Goal: Communication & Community: Participate in discussion

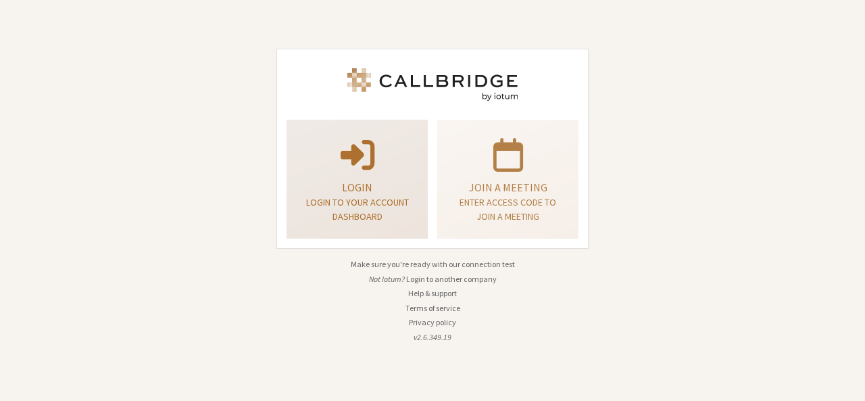
click at [400, 180] on p "Login" at bounding box center [356, 187] width 107 height 16
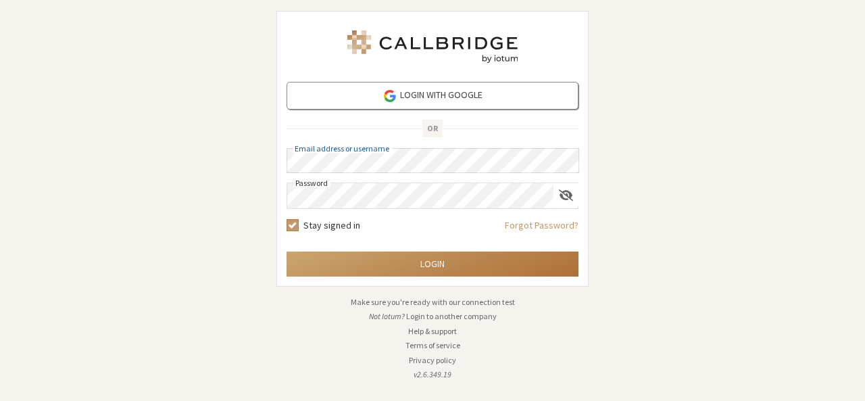
click at [440, 268] on button "Login" at bounding box center [433, 263] width 292 height 25
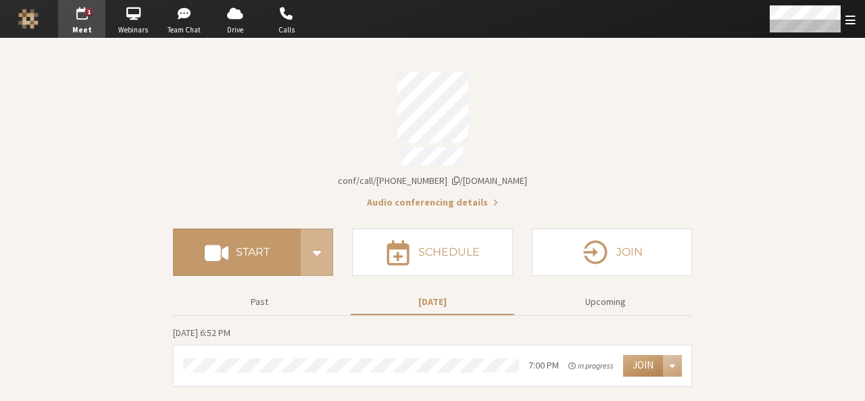
click at [729, 284] on section "Meeting link iotum.callbridge.rocks/conf/call/9168685 Audio conferencing detail…" at bounding box center [432, 220] width 865 height 362
click at [644, 359] on button "Join" at bounding box center [643, 366] width 40 height 22
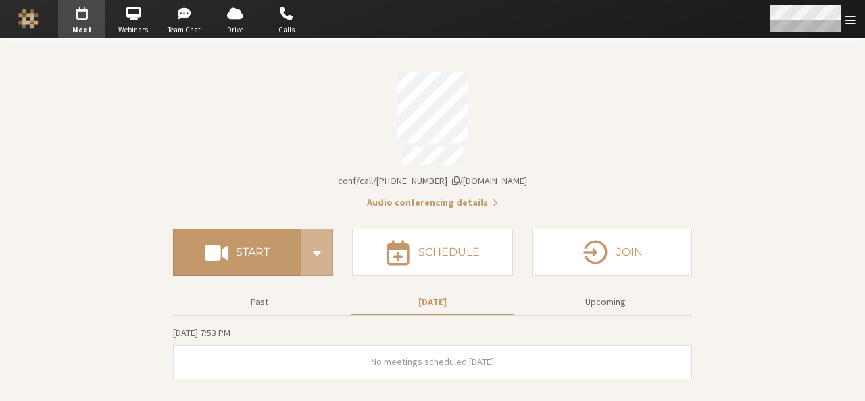
click at [848, 27] on div "Open menu" at bounding box center [811, 19] width 107 height 38
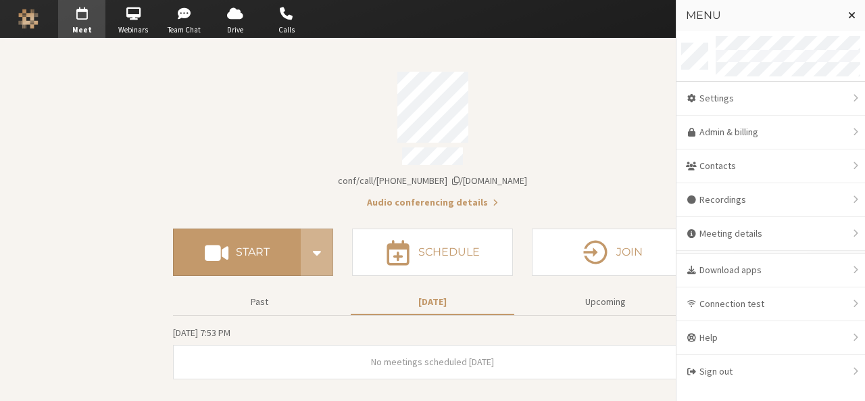
click at [777, 25] on div "Menu" at bounding box center [771, 15] width 189 height 31
click at [709, 13] on h3 "Menu" at bounding box center [761, 15] width 151 height 12
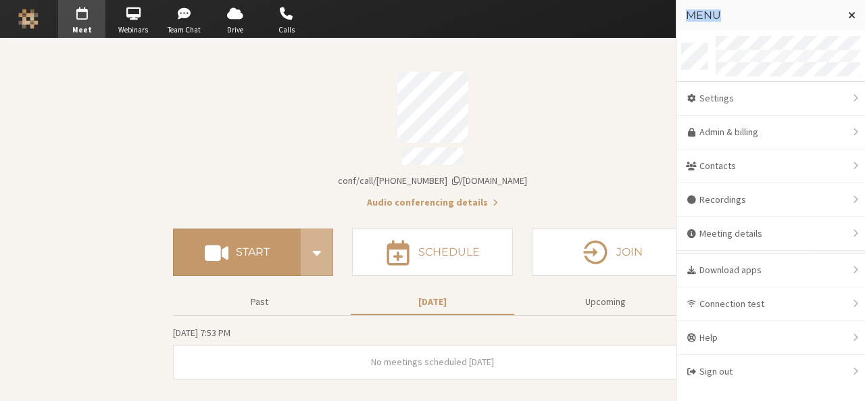
click at [709, 13] on h3 "Menu" at bounding box center [761, 15] width 151 height 12
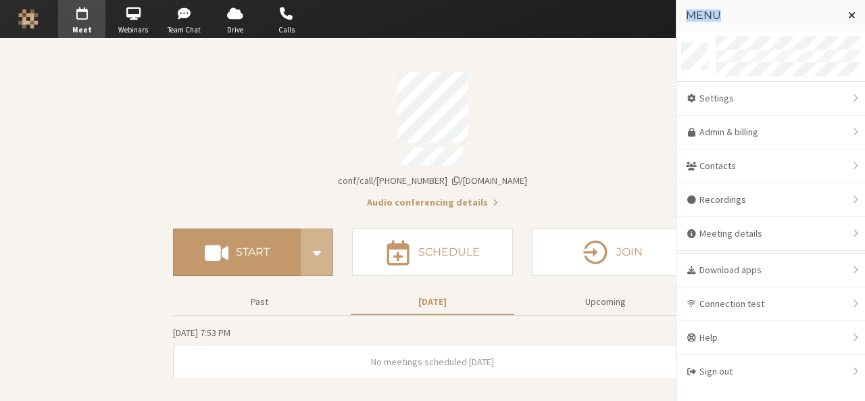
click at [709, 13] on h3 "Menu" at bounding box center [761, 15] width 151 height 12
click at [11, 18] on button "Logo" at bounding box center [28, 19] width 47 height 38
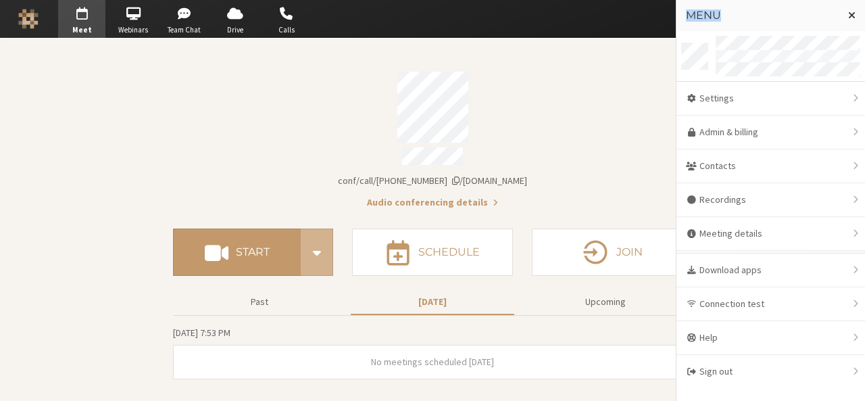
click at [11, 18] on button "Logo" at bounding box center [28, 19] width 47 height 38
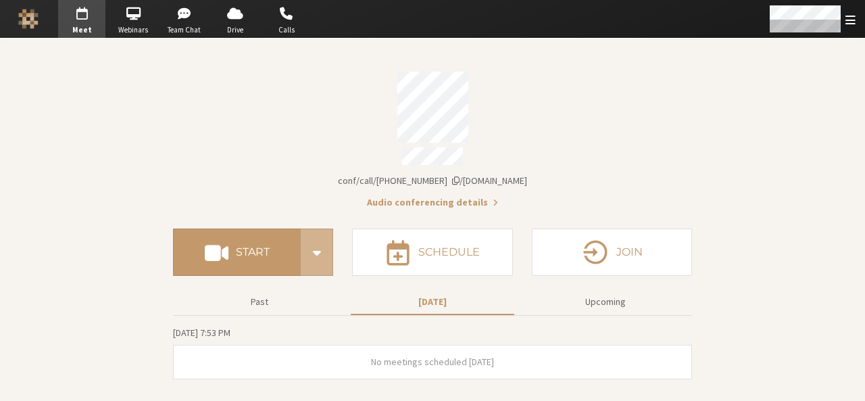
click at [11, 18] on button "Logo" at bounding box center [28, 19] width 47 height 38
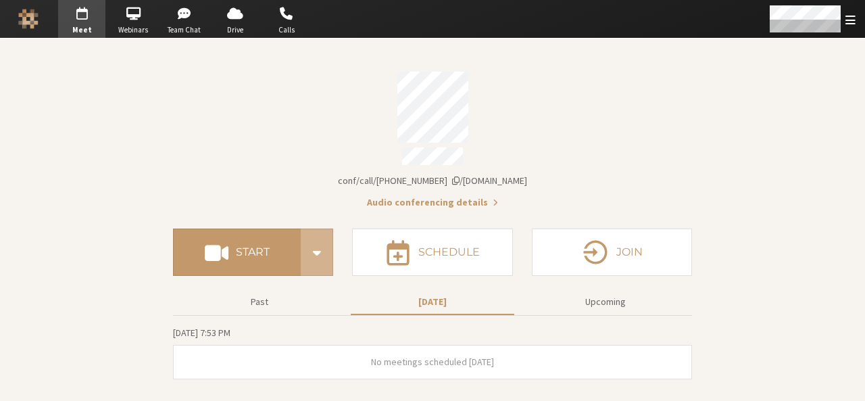
click at [11, 18] on button "Logo" at bounding box center [28, 19] width 47 height 38
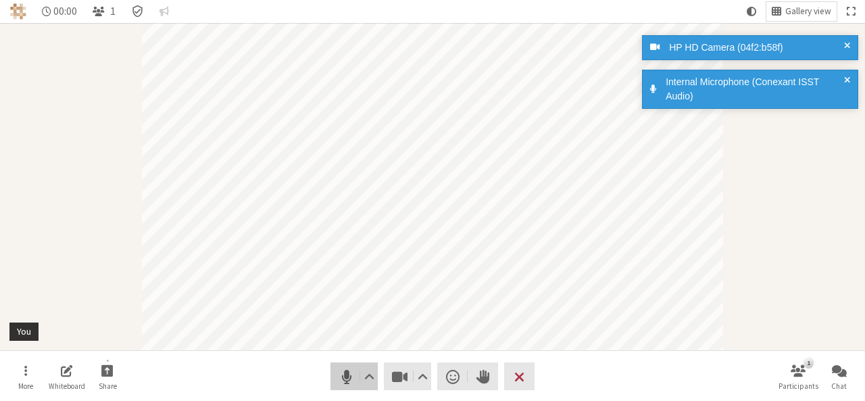
click at [349, 372] on span "Mute (Alt+A)" at bounding box center [346, 376] width 19 height 19
click at [424, 376] on span "Video setting" at bounding box center [423, 376] width 10 height 19
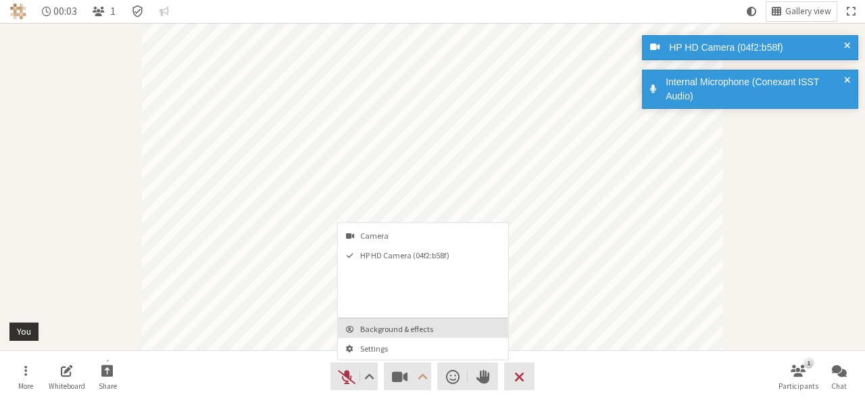
click at [416, 326] on span "Background & effects" at bounding box center [431, 328] width 142 height 9
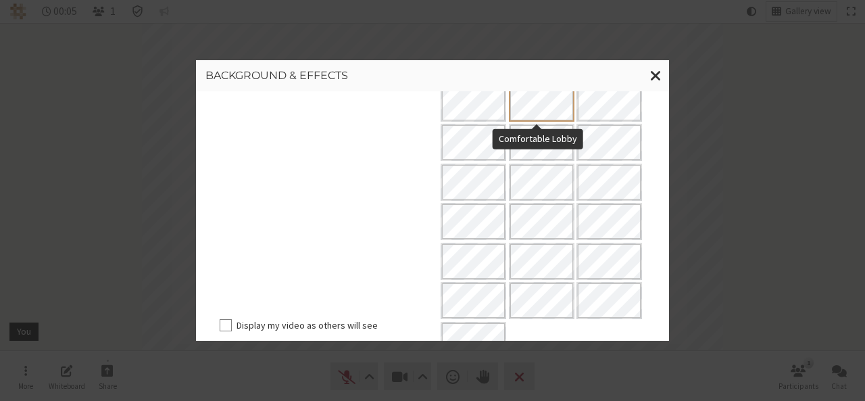
scroll to position [164, 0]
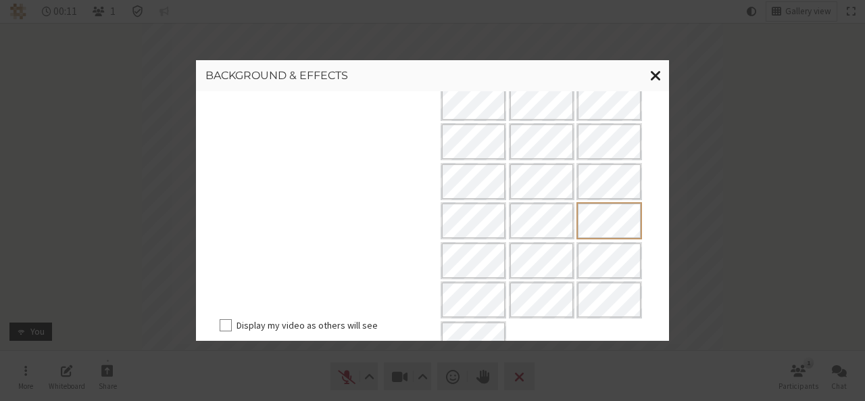
click at [654, 77] on span "Close modal" at bounding box center [655, 75] width 11 height 17
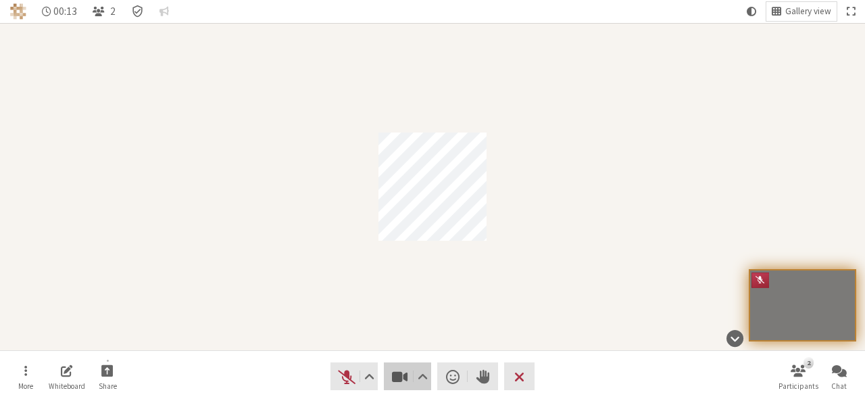
click at [395, 373] on span "Stop video (Alt+V)" at bounding box center [400, 376] width 19 height 19
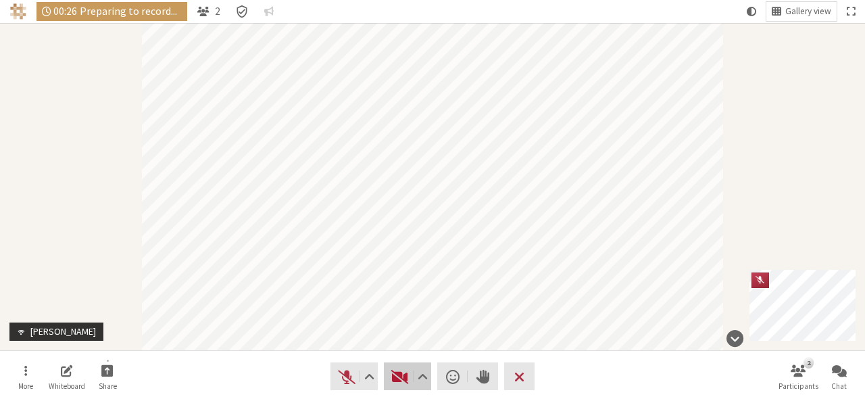
click at [395, 373] on span "Start video (Alt+V)" at bounding box center [400, 376] width 19 height 19
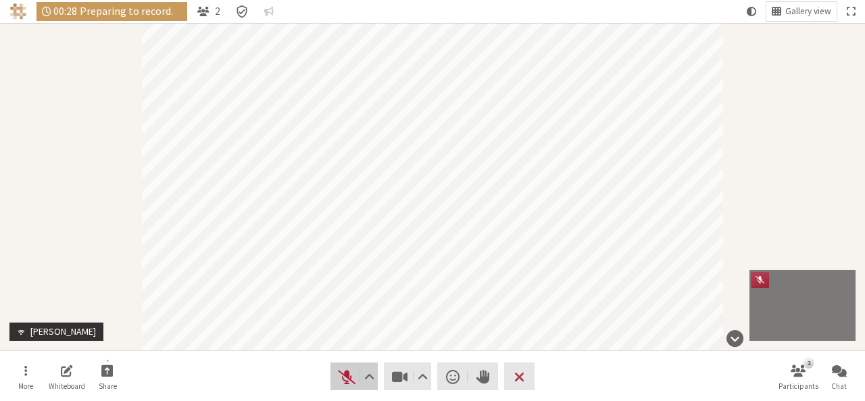
click at [334, 367] on button "Audio" at bounding box center [354, 376] width 47 height 28
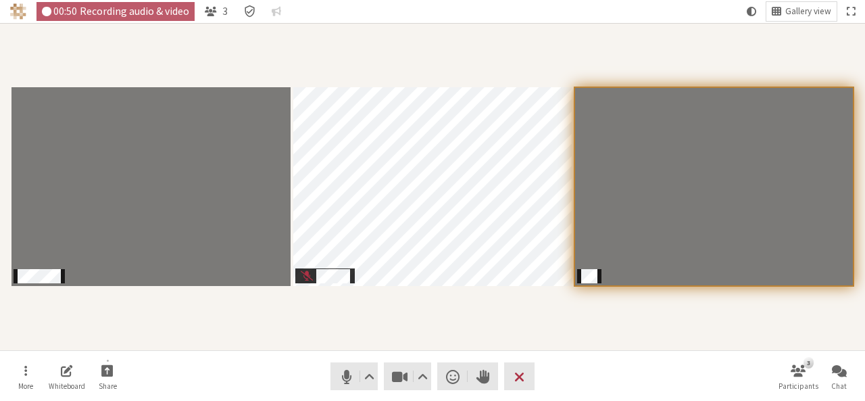
click at [590, 348] on section "Participants" at bounding box center [432, 186] width 865 height 327
click at [343, 372] on span "Mute (Alt+A)" at bounding box center [346, 376] width 19 height 19
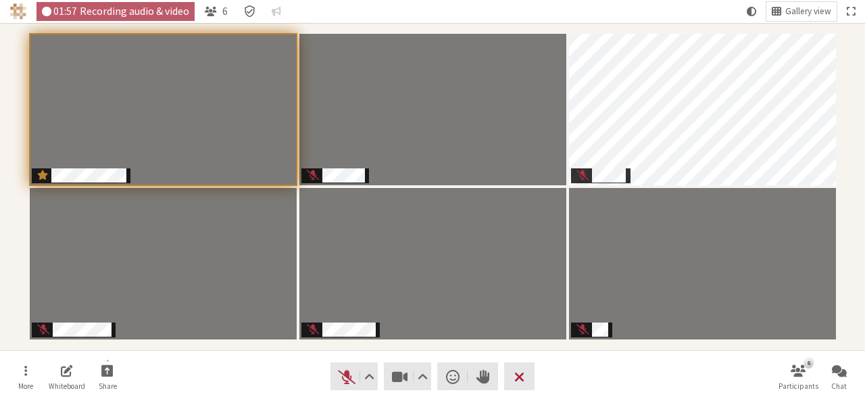
click at [516, 382] on span "Leave meeting" at bounding box center [519, 376] width 10 height 19
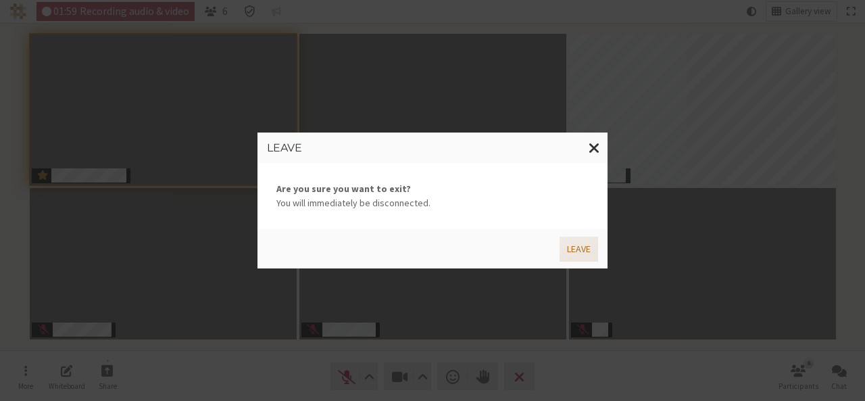
click at [580, 242] on button "Leave" at bounding box center [579, 249] width 39 height 25
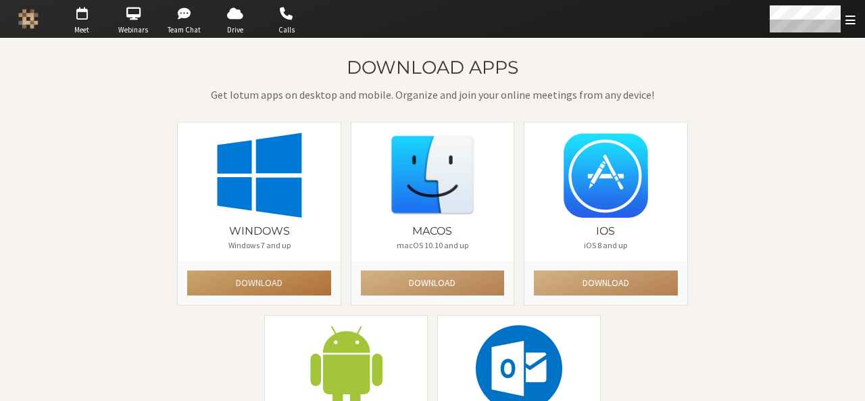
click at [277, 281] on button "Download" at bounding box center [258, 282] width 143 height 25
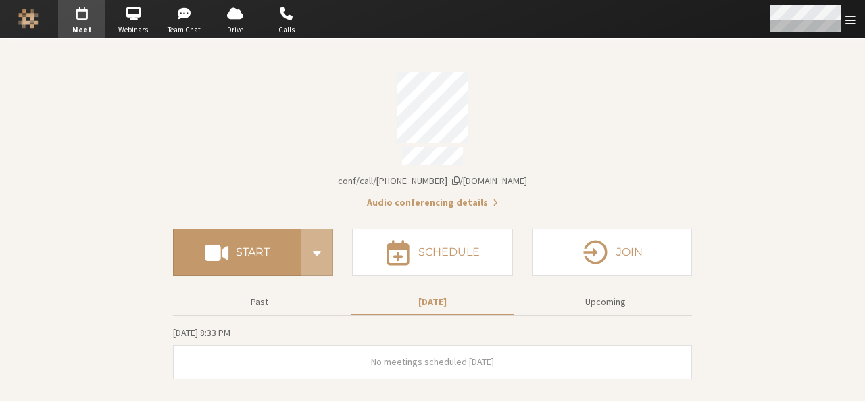
click at [853, 20] on span "Open menu" at bounding box center [851, 20] width 10 height 13
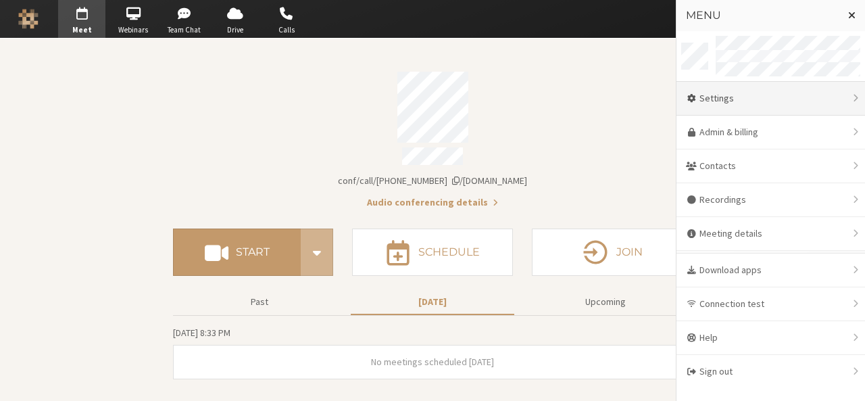
click at [769, 97] on div "Settings" at bounding box center [771, 99] width 189 height 34
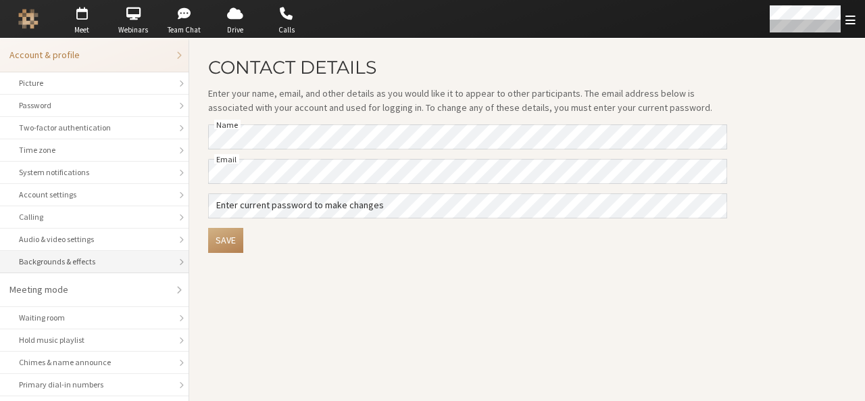
click at [128, 258] on div "Backgrounds & effects" at bounding box center [94, 261] width 151 height 12
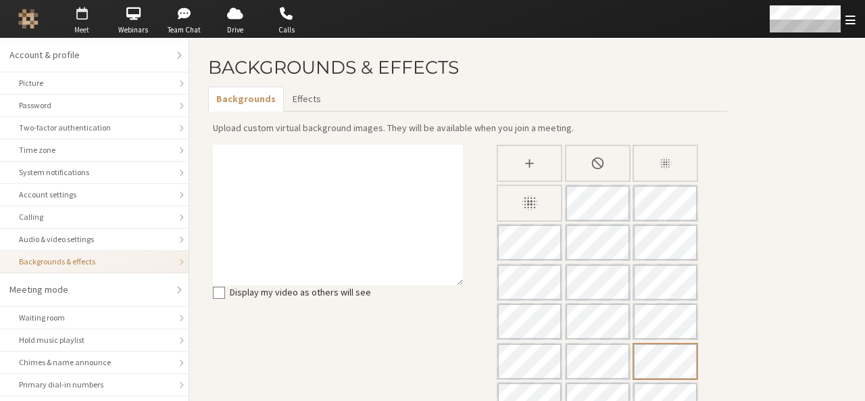
click at [84, 19] on span "button" at bounding box center [81, 14] width 47 height 22
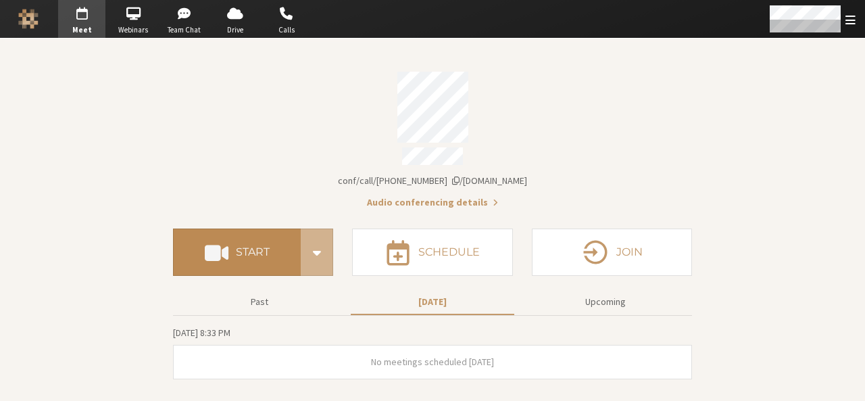
click at [257, 247] on h4 "Start" at bounding box center [253, 252] width 34 height 11
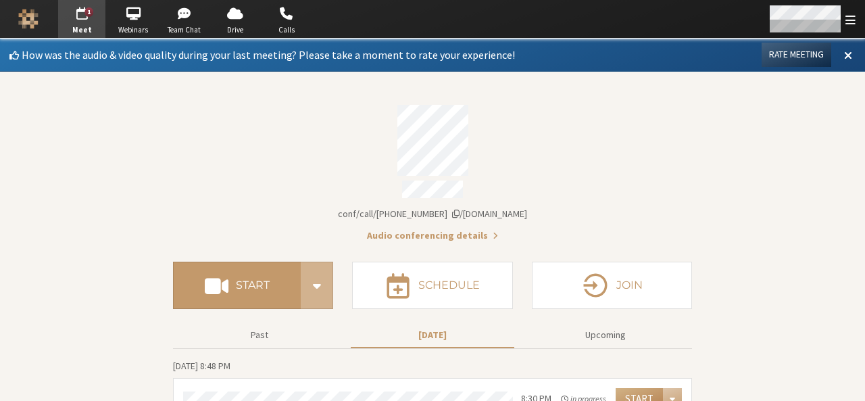
click at [848, 16] on span "Open menu" at bounding box center [851, 20] width 10 height 13
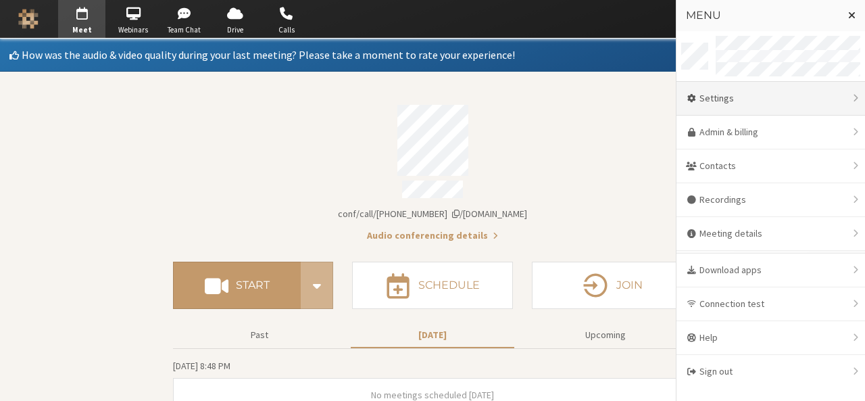
click at [764, 105] on div "Settings" at bounding box center [771, 99] width 189 height 34
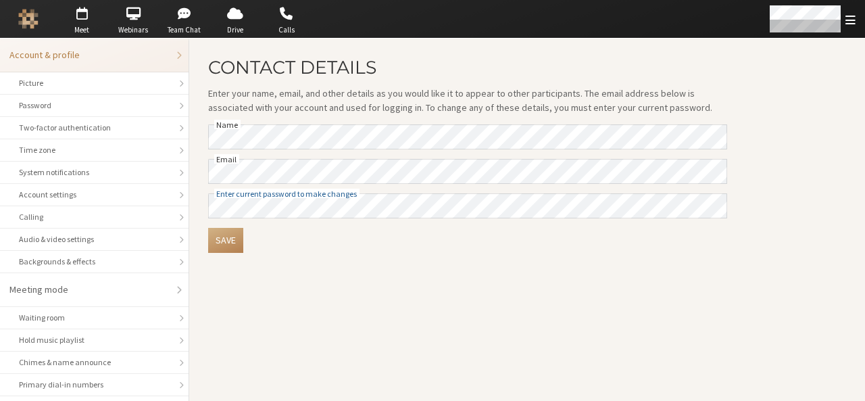
scroll to position [29, 0]
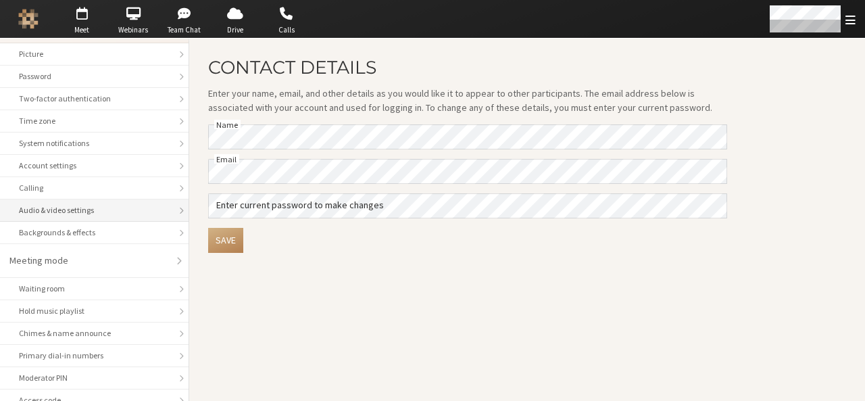
click at [138, 210] on div "Audio & video settings" at bounding box center [94, 210] width 151 height 12
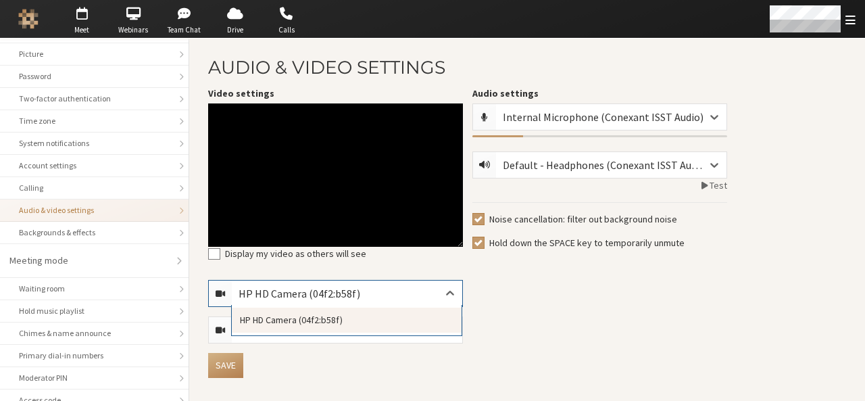
click at [425, 289] on div "HP HD Camera (04f2:b58f)" at bounding box center [347, 294] width 230 height 26
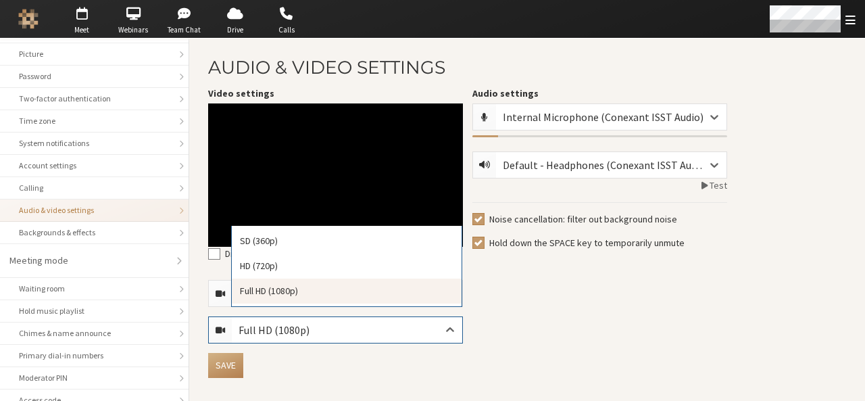
click at [443, 326] on icon at bounding box center [450, 330] width 14 height 14
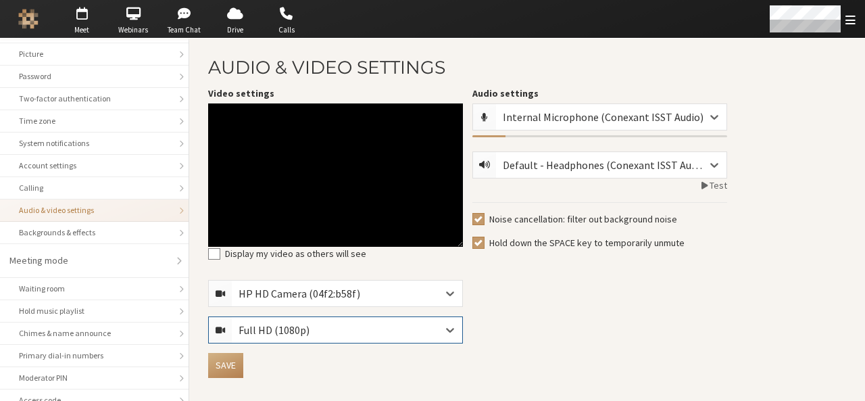
click at [443, 326] on icon at bounding box center [450, 330] width 14 height 14
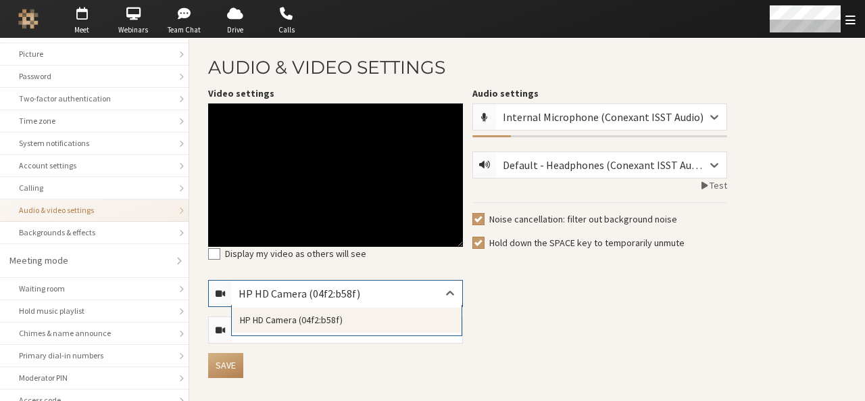
click at [445, 290] on icon at bounding box center [450, 294] width 14 height 14
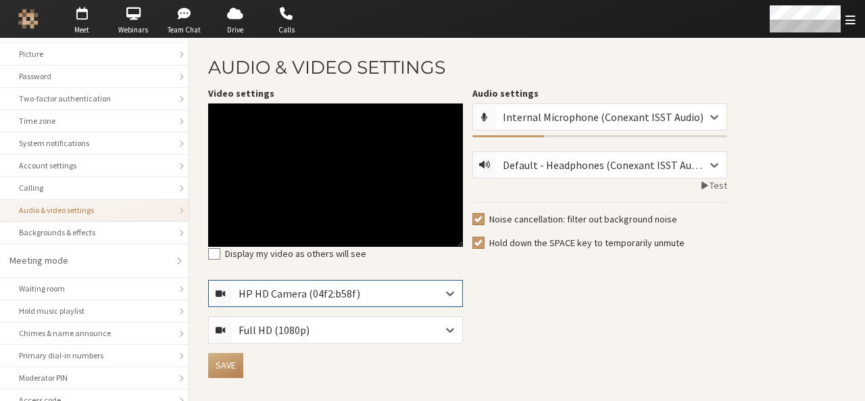
click at [445, 290] on icon at bounding box center [450, 294] width 14 height 14
click at [80, 20] on span "button" at bounding box center [81, 14] width 47 height 22
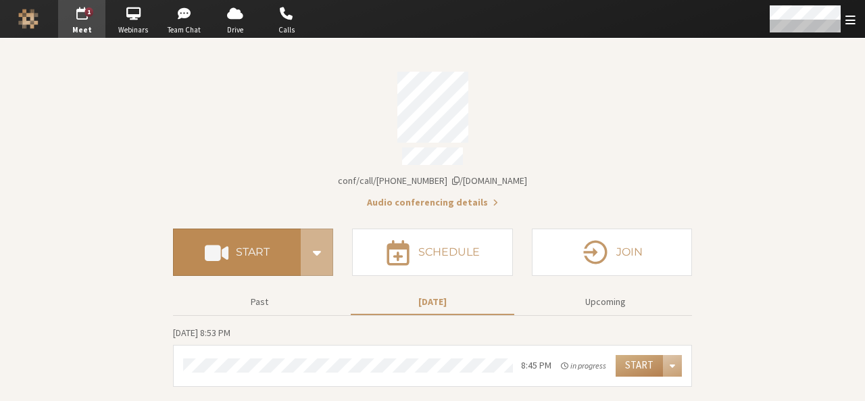
click at [255, 247] on h4 "Start" at bounding box center [253, 252] width 34 height 11
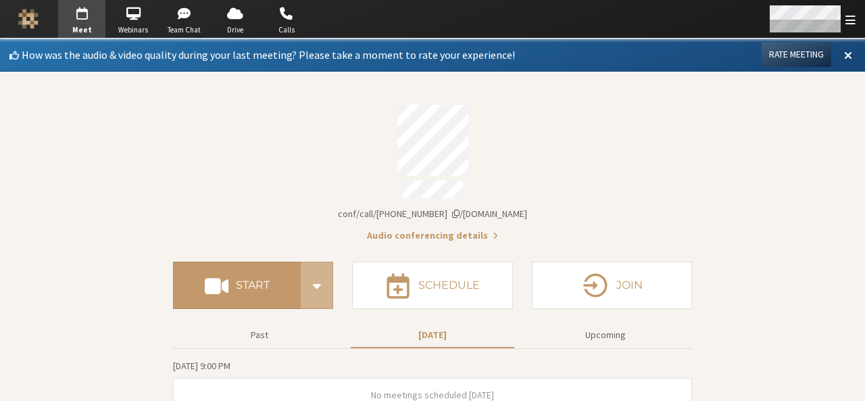
click at [841, 26] on div "Open menu" at bounding box center [811, 19] width 107 height 38
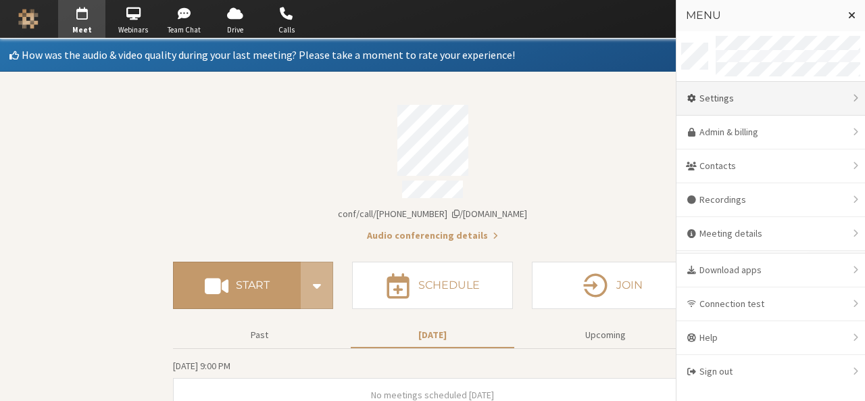
click at [756, 93] on div "Settings" at bounding box center [771, 99] width 189 height 34
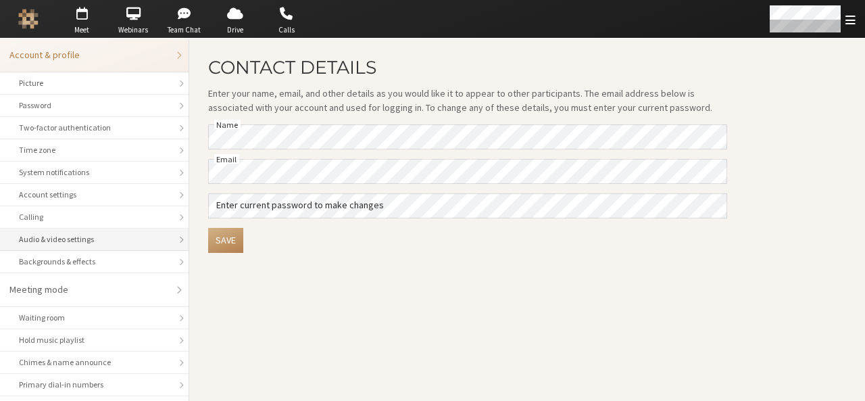
click at [114, 245] on li "Audio & video settings" at bounding box center [94, 239] width 189 height 22
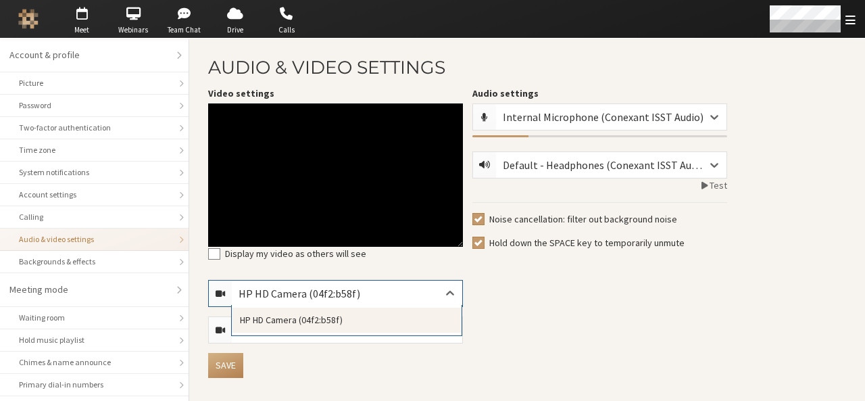
click at [353, 298] on div "HP HD Camera (04f2:b58f)" at bounding box center [310, 293] width 143 height 16
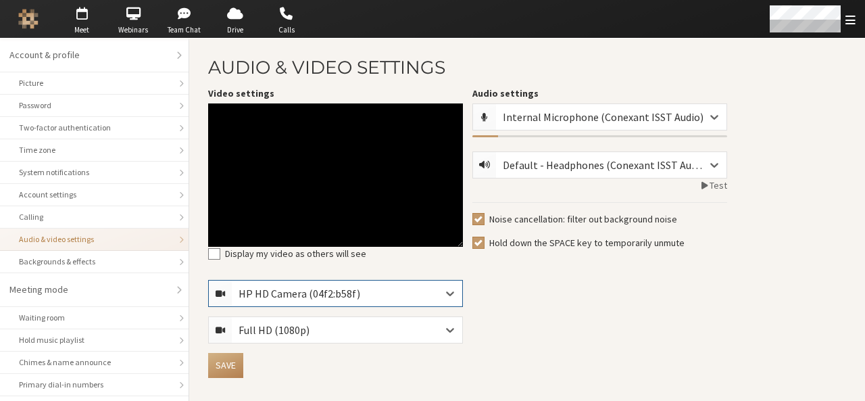
click at [353, 298] on div "HP HD Camera (04f2:b58f)" at bounding box center [310, 293] width 143 height 16
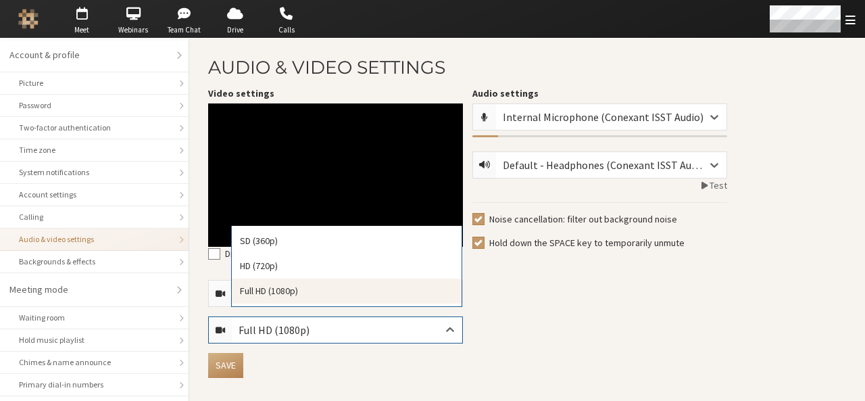
click at [430, 336] on div "Full HD (1080p)" at bounding box center [347, 330] width 230 height 26
click at [368, 290] on div "Full HD (1080p)" at bounding box center [347, 290] width 230 height 25
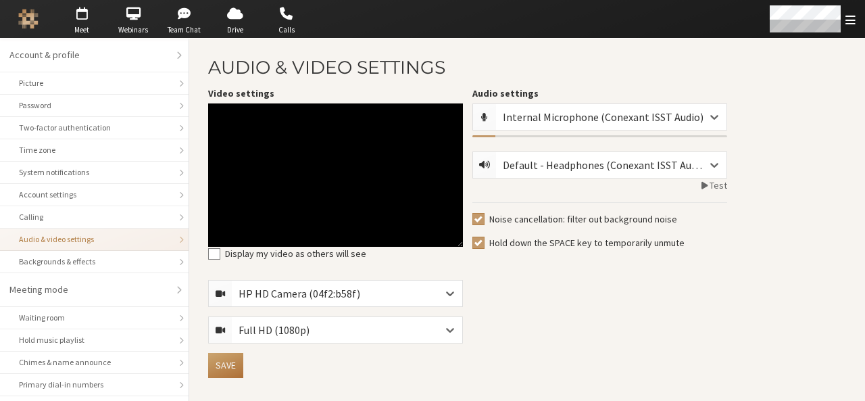
click at [228, 368] on button "Save" at bounding box center [225, 365] width 35 height 25
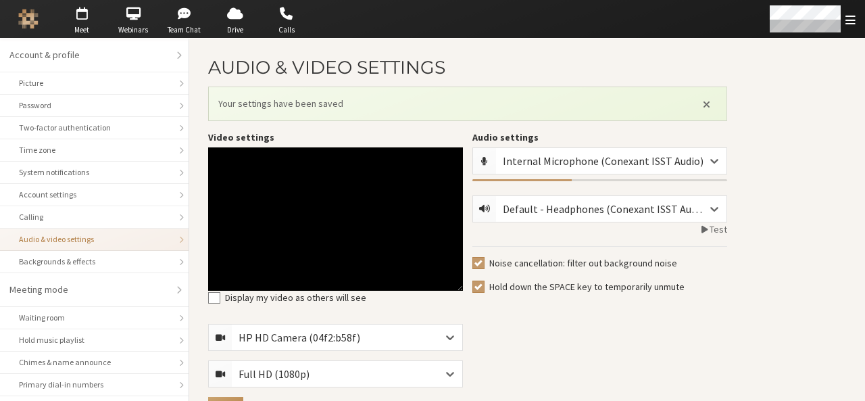
scroll to position [38, 0]
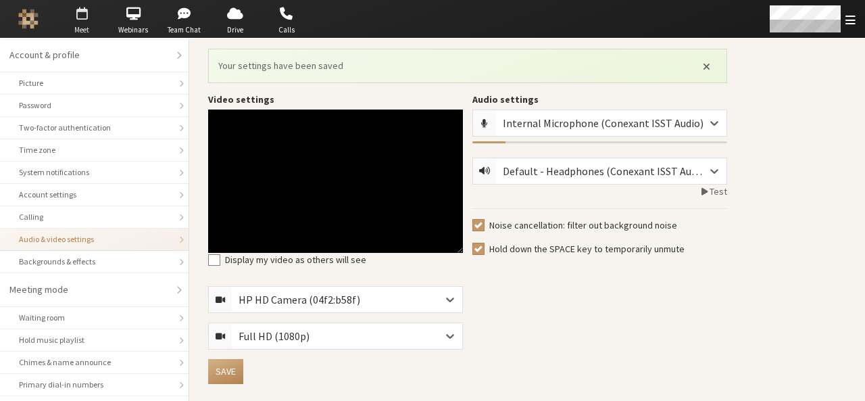
click at [86, 18] on span "button" at bounding box center [81, 14] width 47 height 22
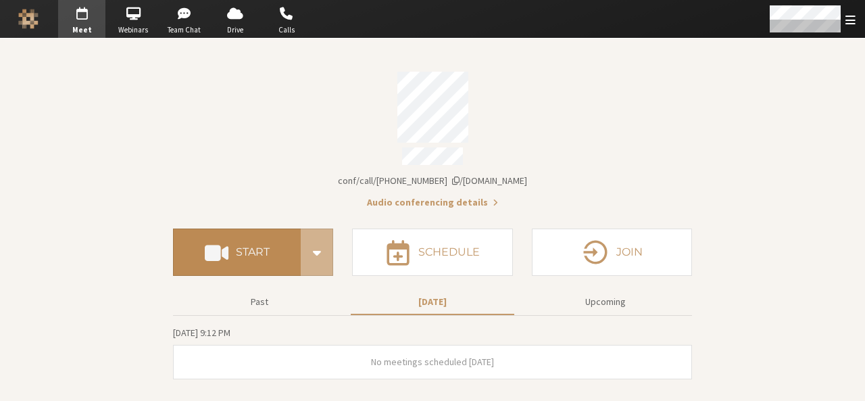
click at [279, 237] on button "Start" at bounding box center [237, 251] width 128 height 47
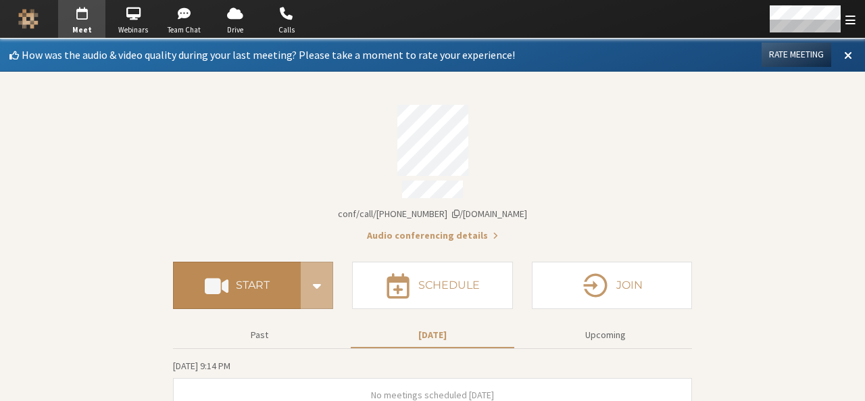
click at [247, 280] on h4 "Start" at bounding box center [253, 285] width 34 height 11
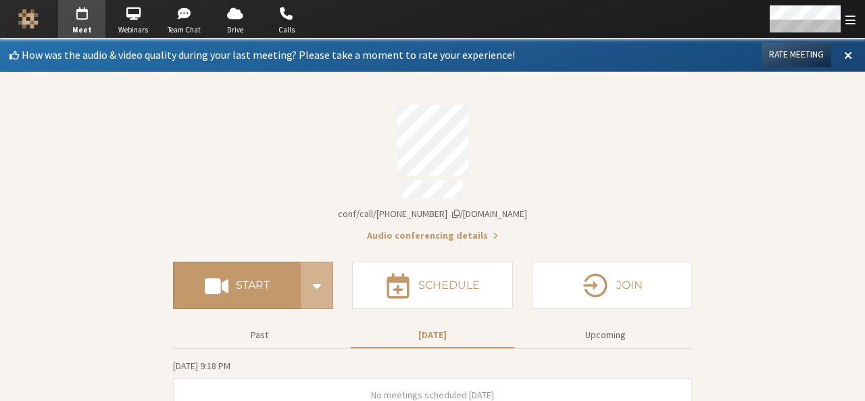
click at [87, 16] on span "button" at bounding box center [81, 14] width 47 height 22
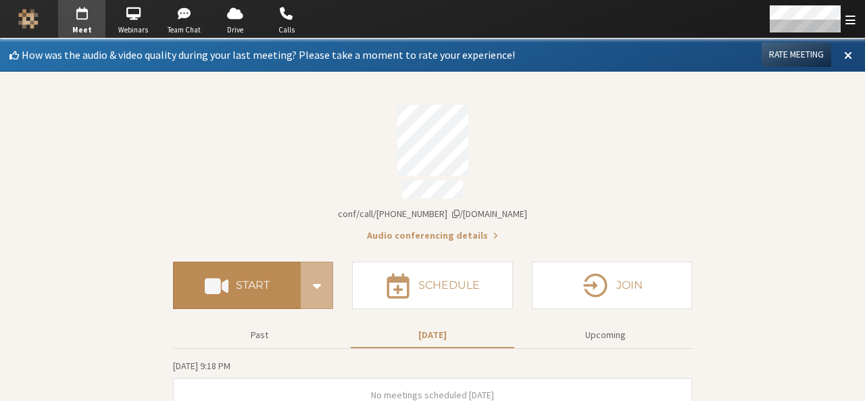
click at [232, 268] on button "Start" at bounding box center [237, 285] width 128 height 47
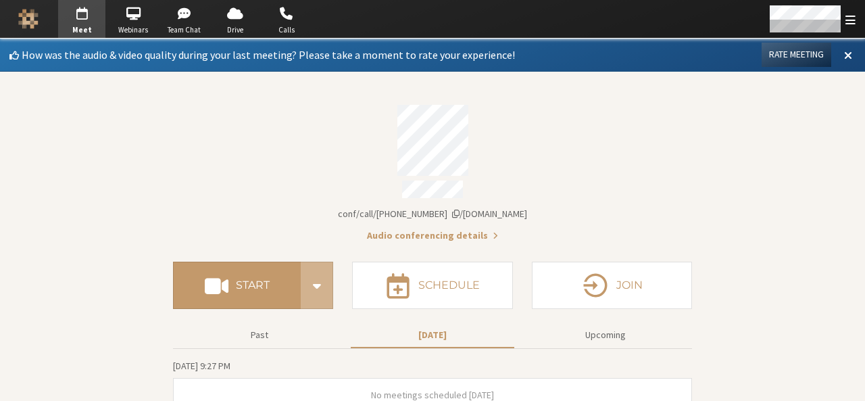
click at [460, 209] on span "Account details" at bounding box center [455, 213] width 7 height 9
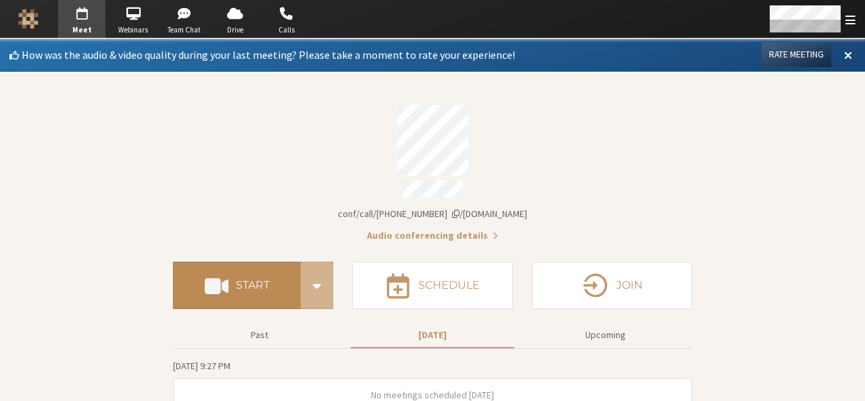
click at [262, 280] on h4 "Start" at bounding box center [253, 285] width 34 height 11
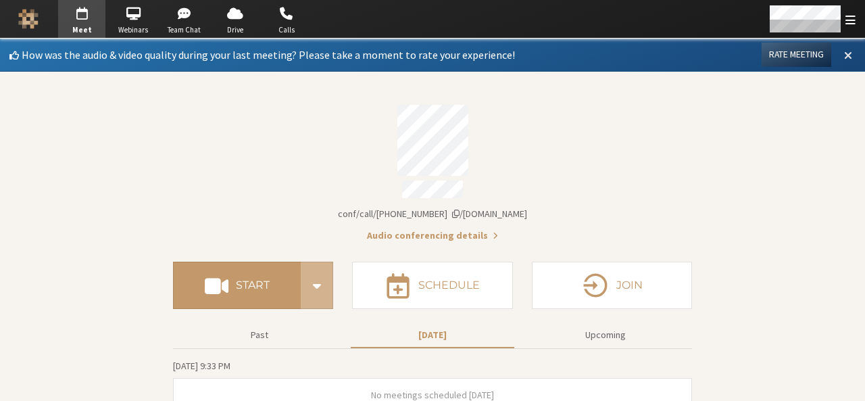
click at [844, 55] on span at bounding box center [848, 55] width 8 height 12
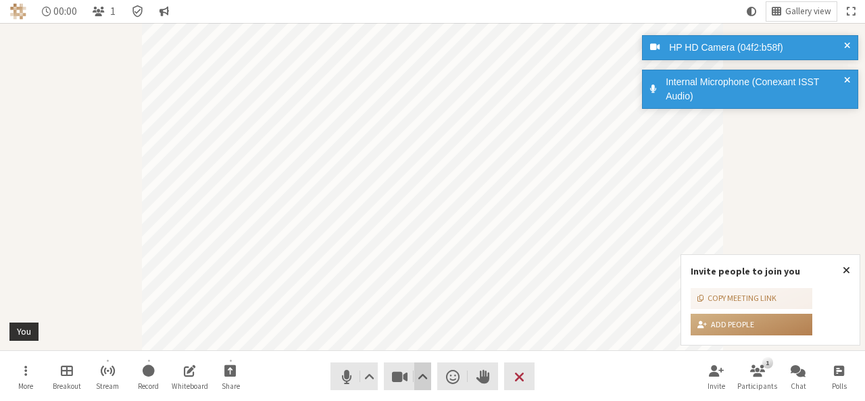
click at [420, 380] on span "Video setting" at bounding box center [423, 376] width 10 height 19
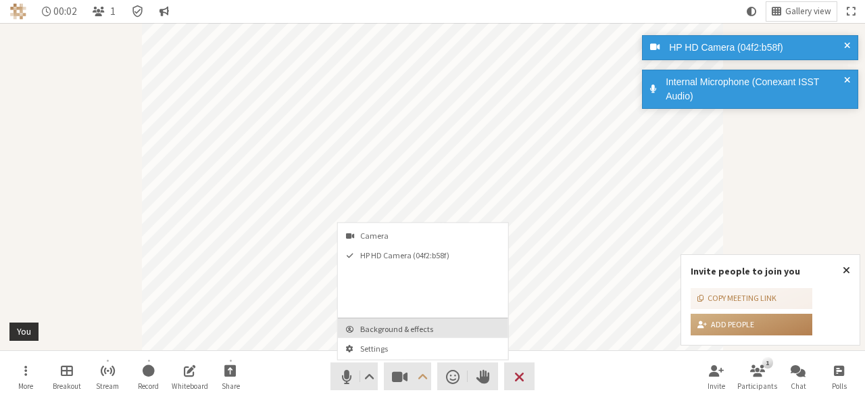
click at [410, 328] on span "Background & effects" at bounding box center [431, 328] width 142 height 9
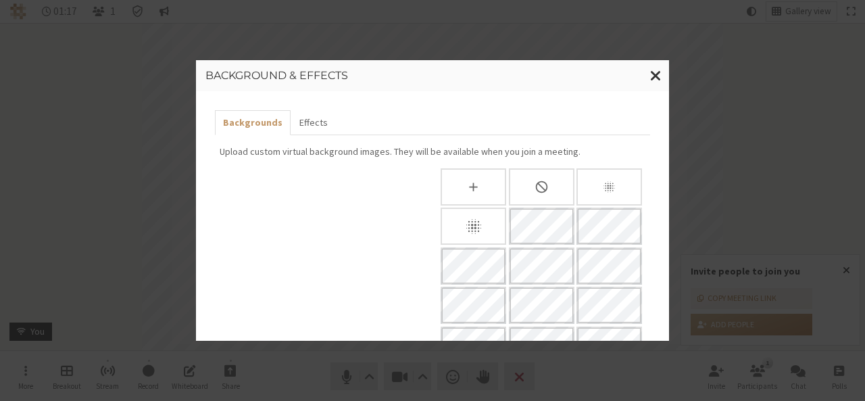
click at [599, 62] on div "Background & effects" at bounding box center [432, 75] width 473 height 31
click at [654, 77] on span "Close modal" at bounding box center [655, 75] width 11 height 17
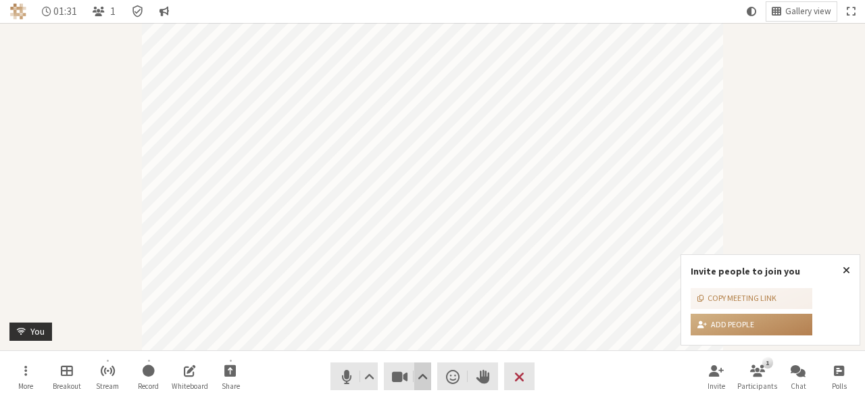
click at [415, 372] on button "Video setting" at bounding box center [422, 376] width 17 height 28
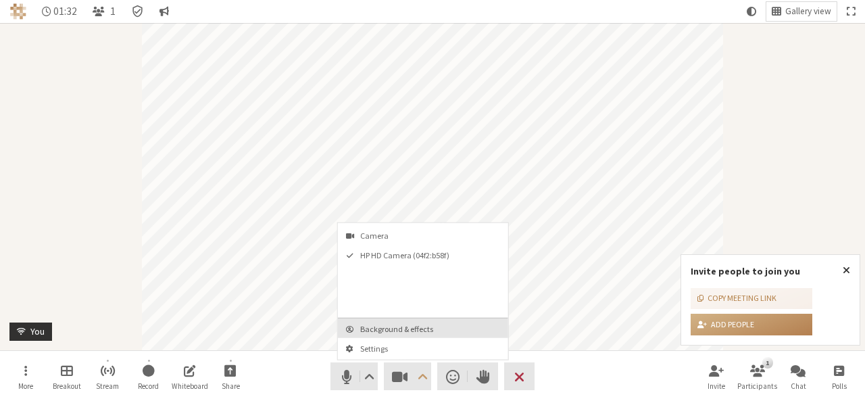
click at [405, 329] on span "Background & effects" at bounding box center [431, 328] width 142 height 9
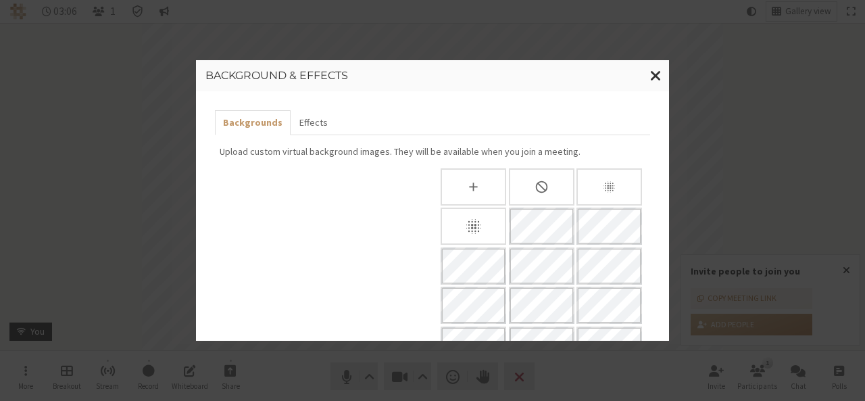
click at [702, 47] on div "Background & effects Backgrounds Effects Upload custom virtual background image…" at bounding box center [432, 200] width 865 height 401
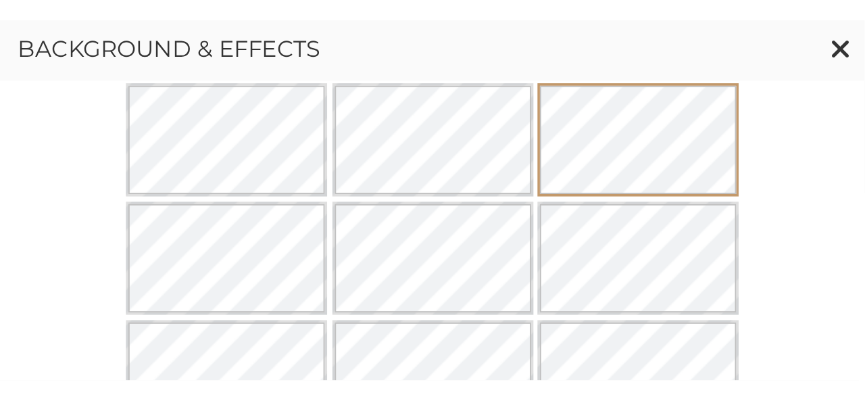
scroll to position [871, 0]
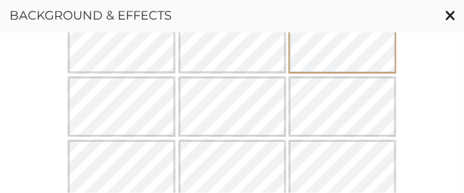
click at [452, 18] on span "Close modal" at bounding box center [450, 15] width 11 height 17
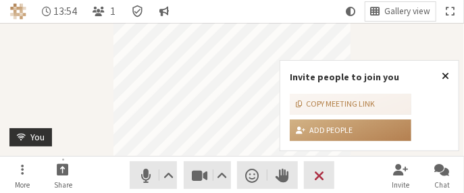
click at [448, 76] on span "Close popover" at bounding box center [445, 75] width 7 height 11
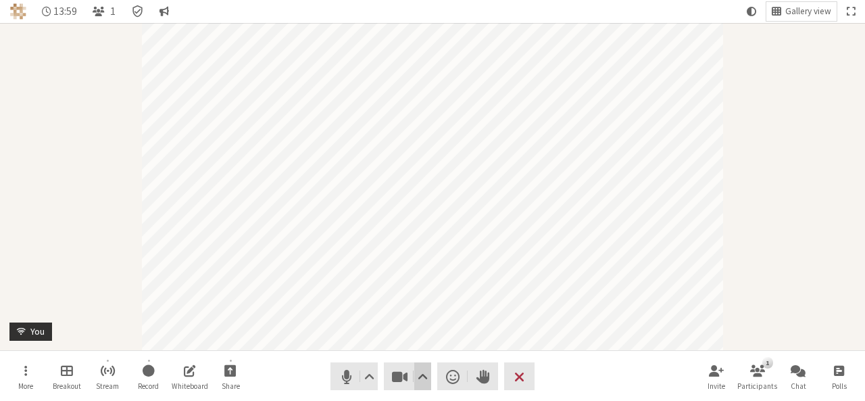
click at [416, 373] on button "Video setting" at bounding box center [422, 376] width 17 height 28
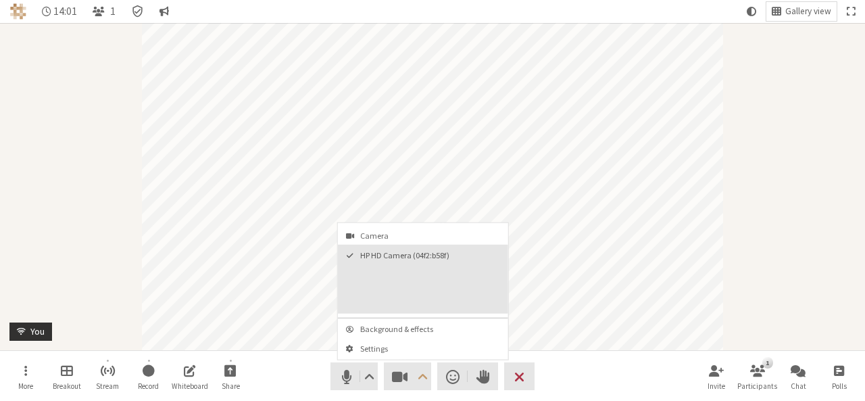
click at [376, 256] on span "HP HD Camera (04f2:b58f)" at bounding box center [431, 255] width 142 height 9
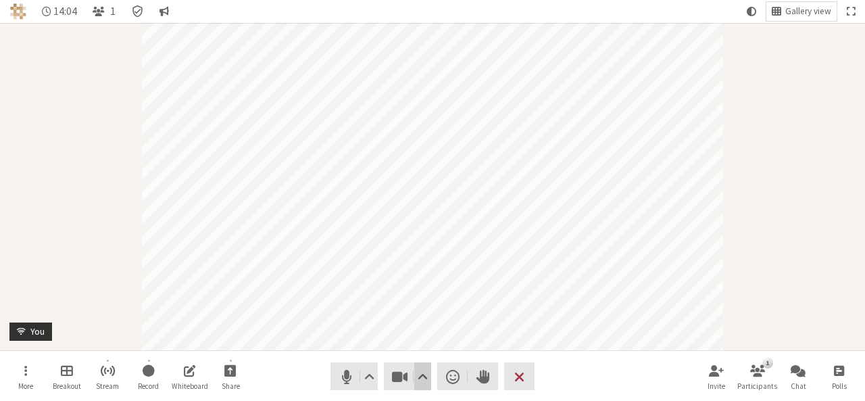
click at [420, 363] on button "Video setting" at bounding box center [422, 376] width 17 height 28
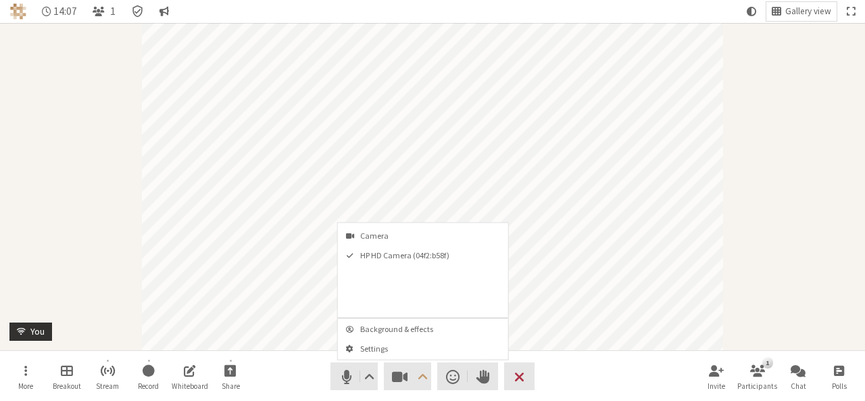
click at [368, 237] on span "Camera" at bounding box center [431, 235] width 142 height 9
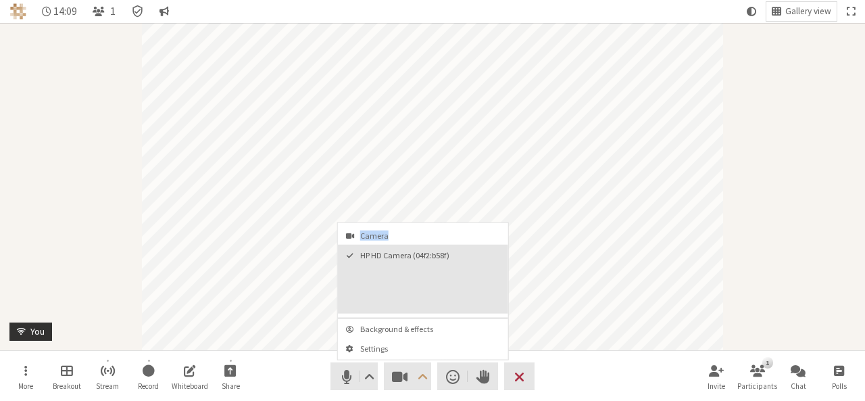
click at [441, 278] on video "HP HD Camera (04f2:b58f)" at bounding box center [459, 287] width 89 height 45
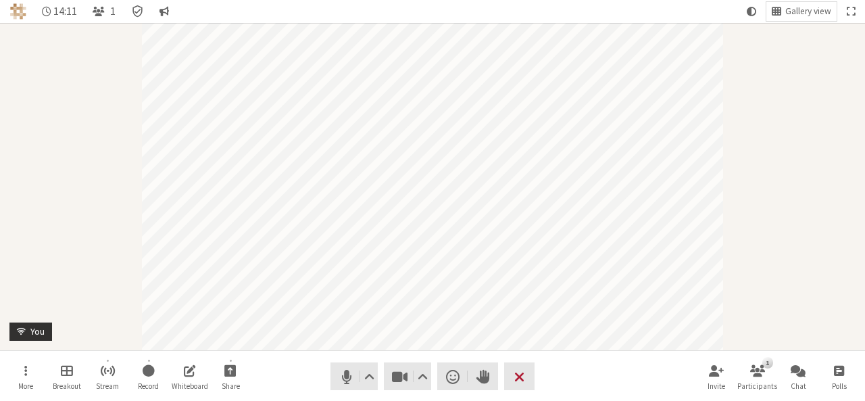
click at [520, 372] on span "End or leave meeting" at bounding box center [519, 376] width 10 height 19
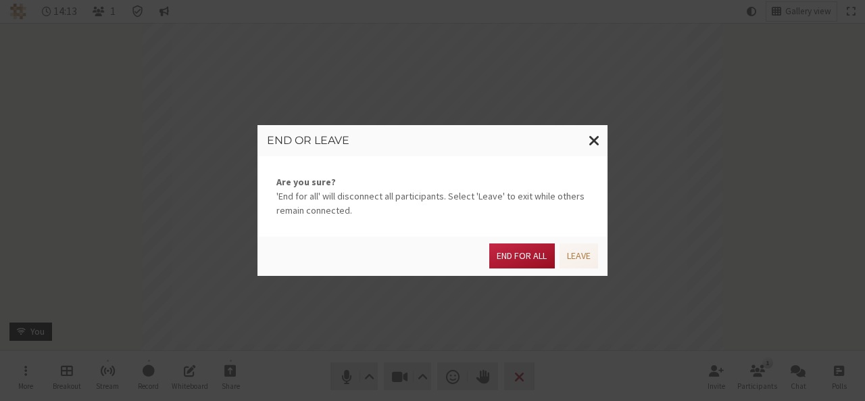
click at [517, 253] on button "End for all" at bounding box center [521, 255] width 65 height 25
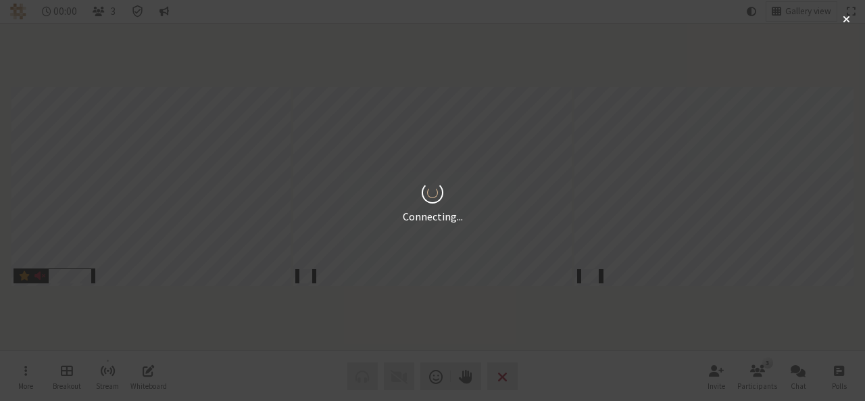
click at [729, 341] on div "Connecting..." at bounding box center [432, 200] width 865 height 401
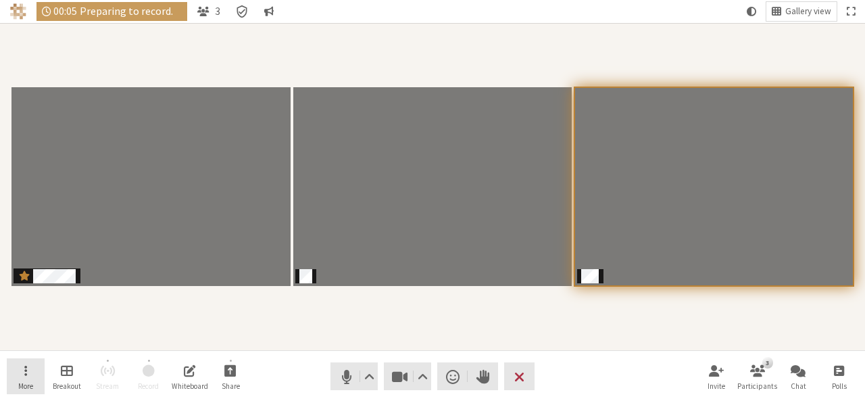
click at [32, 362] on button "More" at bounding box center [26, 376] width 38 height 36
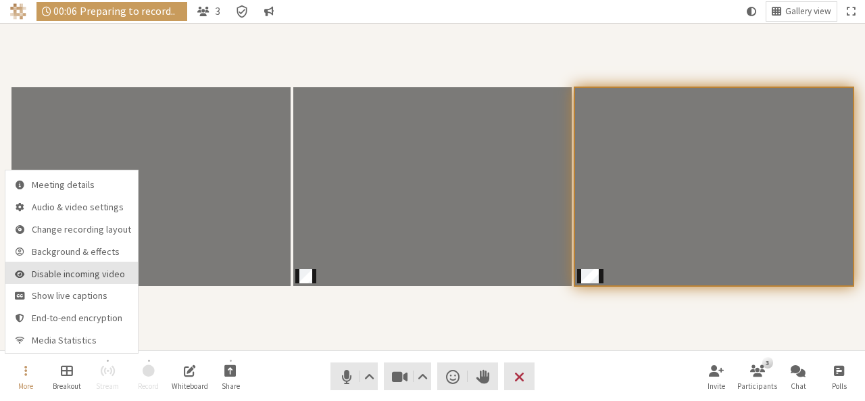
click at [46, 272] on span "Disable incoming video" at bounding box center [81, 274] width 99 height 10
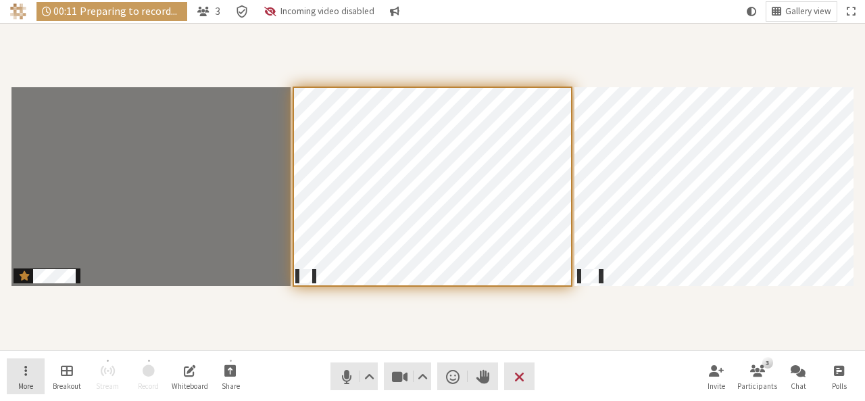
click at [26, 371] on span "Open menu" at bounding box center [25, 370] width 3 height 16
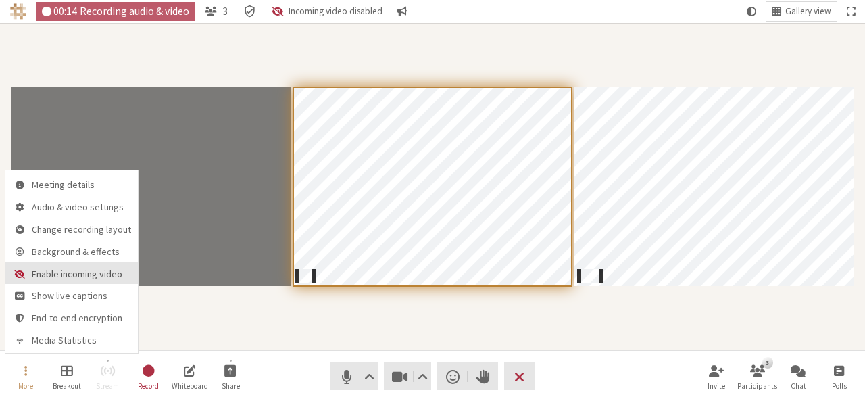
click at [54, 270] on span "Enable incoming video" at bounding box center [81, 274] width 99 height 10
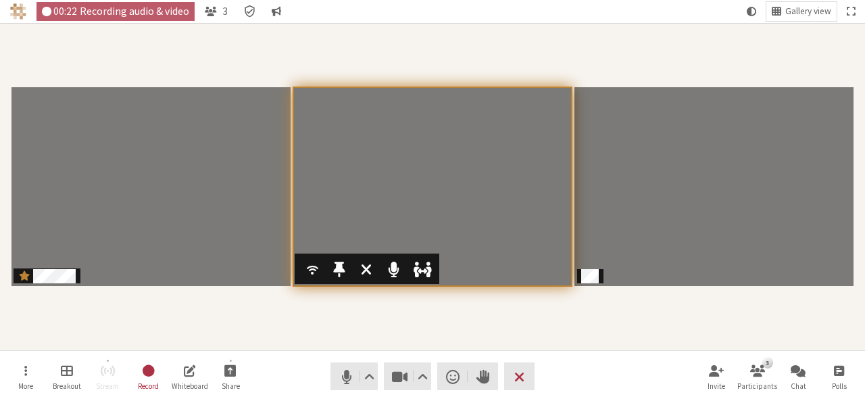
click at [345, 266] on span "Participants" at bounding box center [338, 269] width 11 height 18
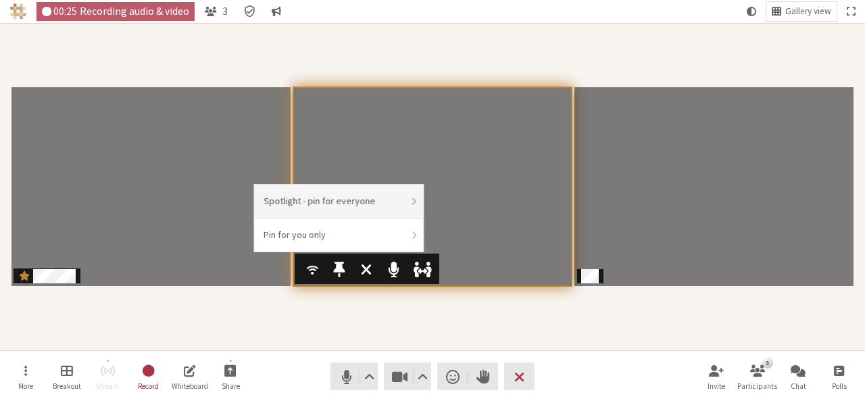
click at [316, 197] on li "Spotlight - pin for everyone" at bounding box center [338, 202] width 169 height 34
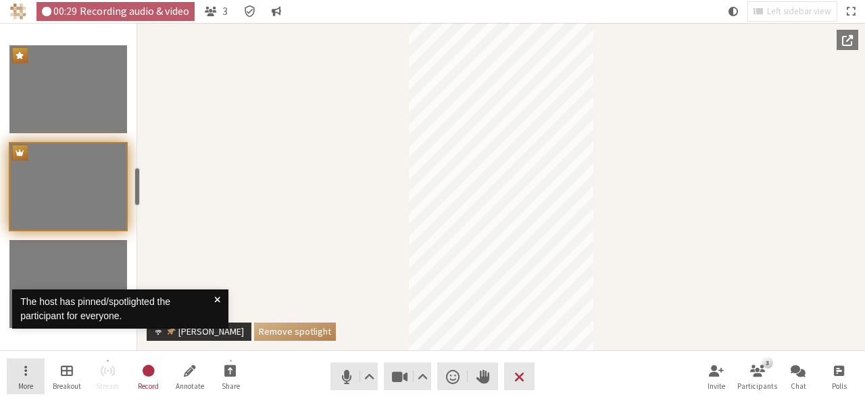
click at [24, 372] on span "Open menu" at bounding box center [25, 370] width 3 height 16
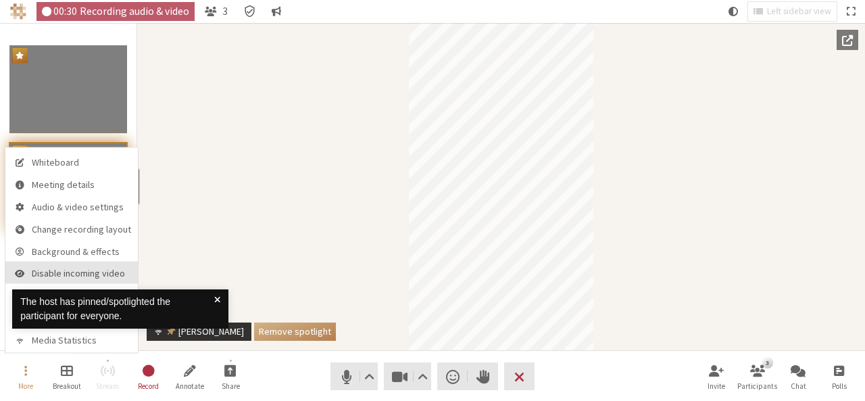
click at [54, 274] on span "Disable incoming video" at bounding box center [81, 273] width 99 height 10
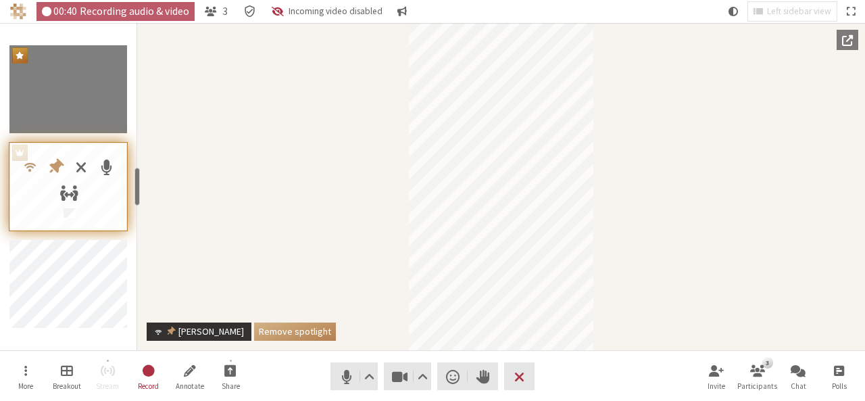
click at [19, 158] on div "Participants" at bounding box center [30, 166] width 26 height 26
click at [59, 162] on span "Participants" at bounding box center [55, 166] width 20 height 20
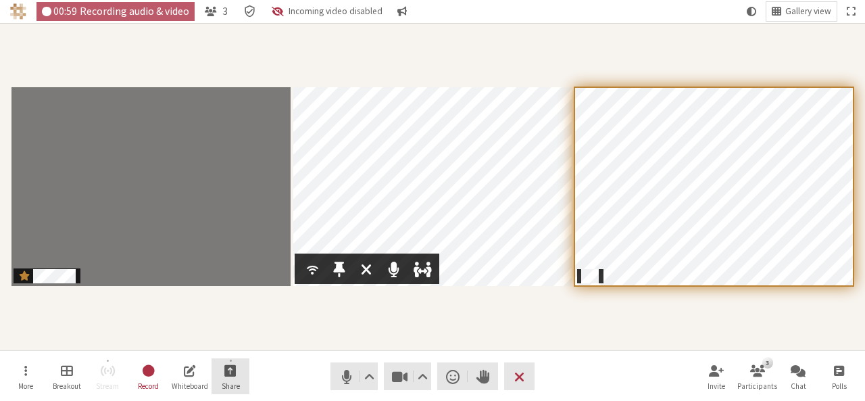
click at [237, 393] on button "Share" at bounding box center [231, 376] width 38 height 36
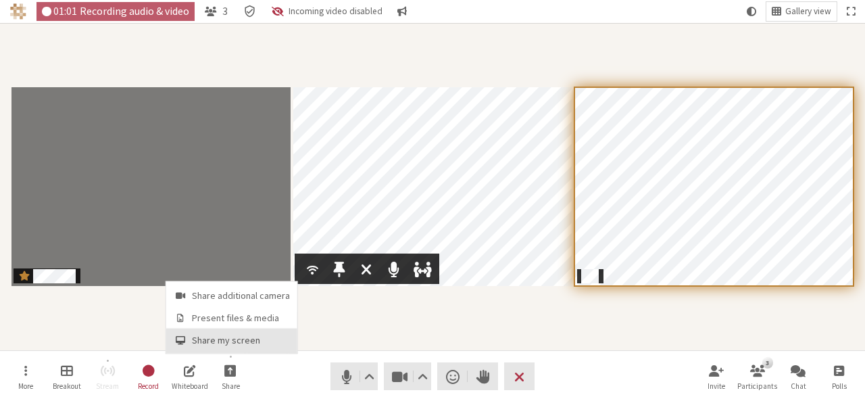
click at [228, 343] on span "Share my screen" at bounding box center [241, 340] width 98 height 10
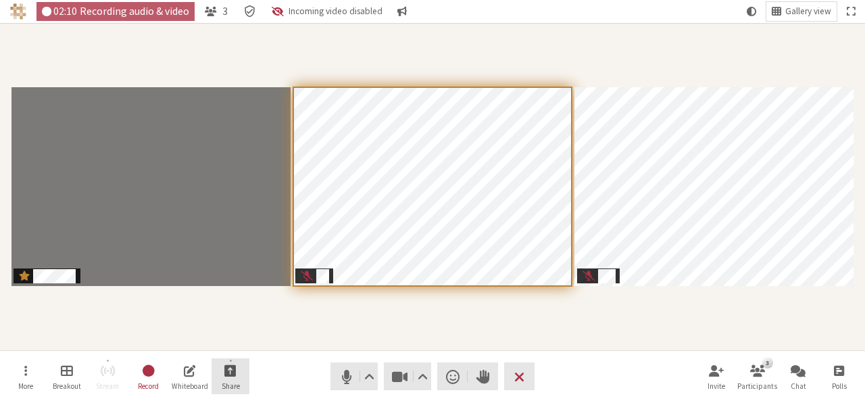
click at [233, 369] on span "Start sharing" at bounding box center [230, 370] width 12 height 16
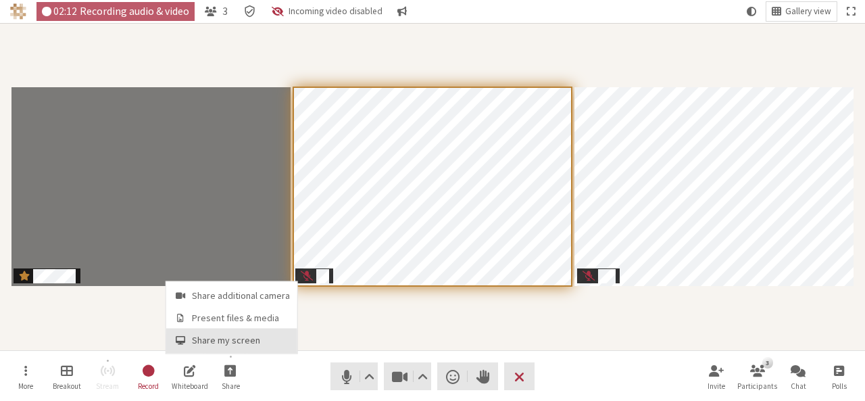
click at [234, 339] on span "Share my screen" at bounding box center [241, 340] width 98 height 10
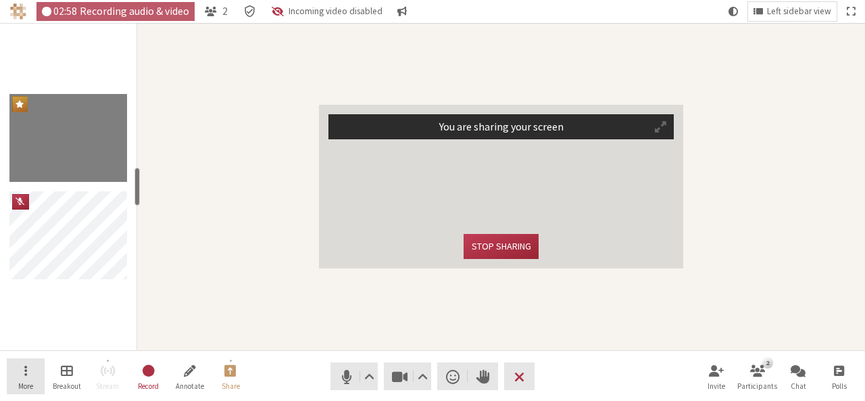
click at [41, 372] on button "More" at bounding box center [26, 376] width 38 height 36
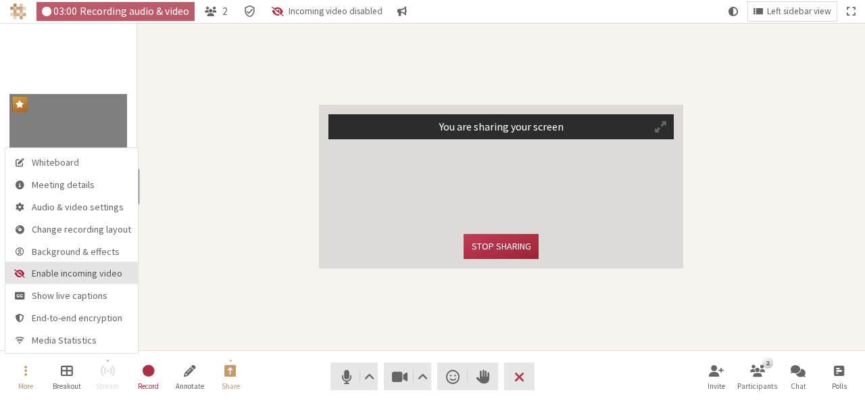
click at [43, 272] on span "Enable incoming video" at bounding box center [81, 274] width 99 height 10
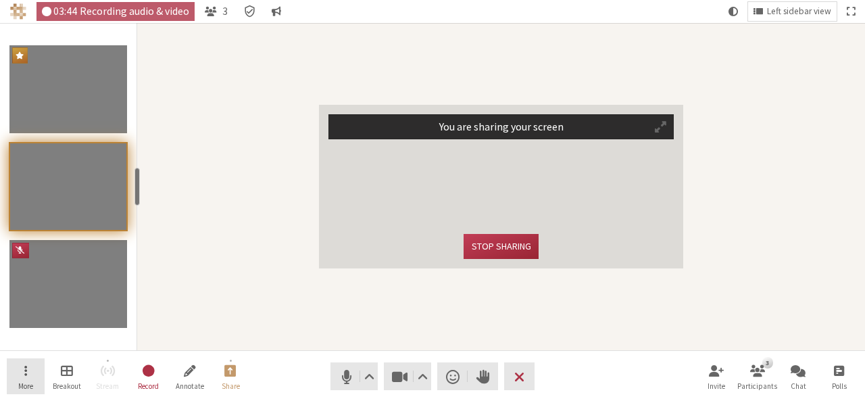
click at [23, 372] on button "More" at bounding box center [26, 376] width 38 height 36
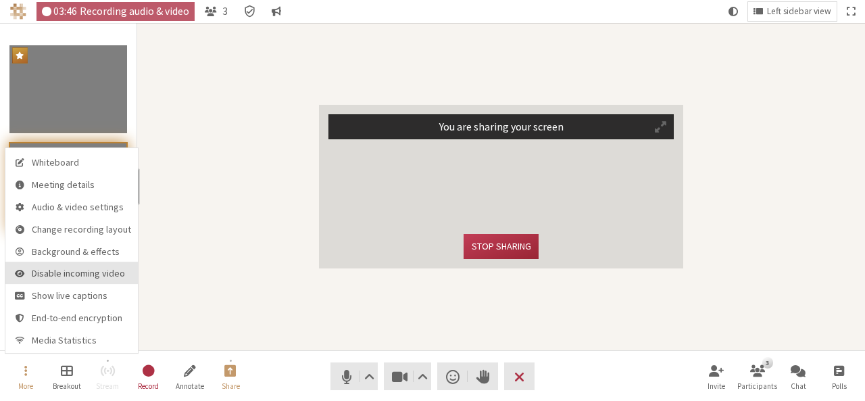
click at [32, 272] on span "Disable incoming video" at bounding box center [81, 274] width 99 height 10
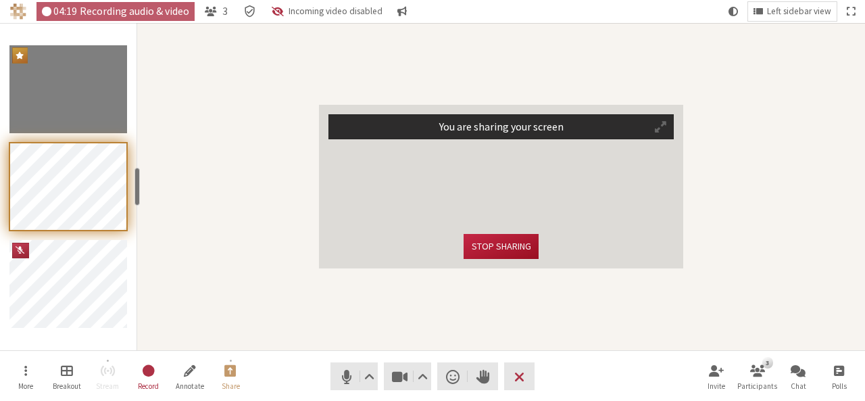
click at [481, 241] on button "Stop sharing" at bounding box center [501, 246] width 74 height 25
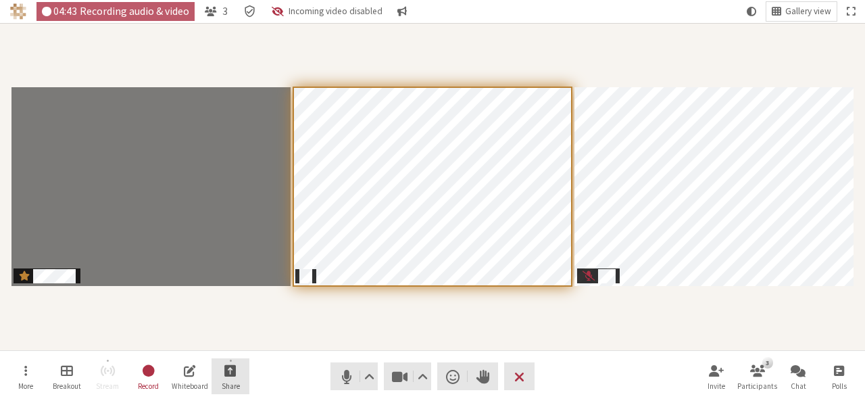
click at [223, 363] on button "Share" at bounding box center [231, 376] width 38 height 36
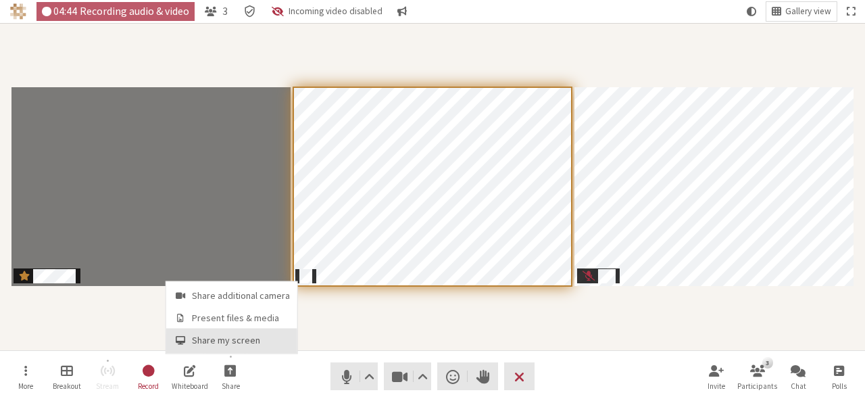
click at [229, 343] on span "Share my screen" at bounding box center [241, 340] width 98 height 10
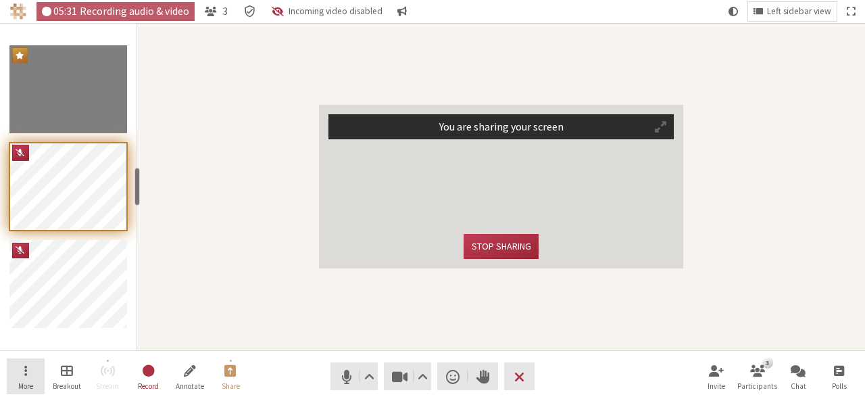
click at [24, 380] on button "More" at bounding box center [26, 376] width 38 height 36
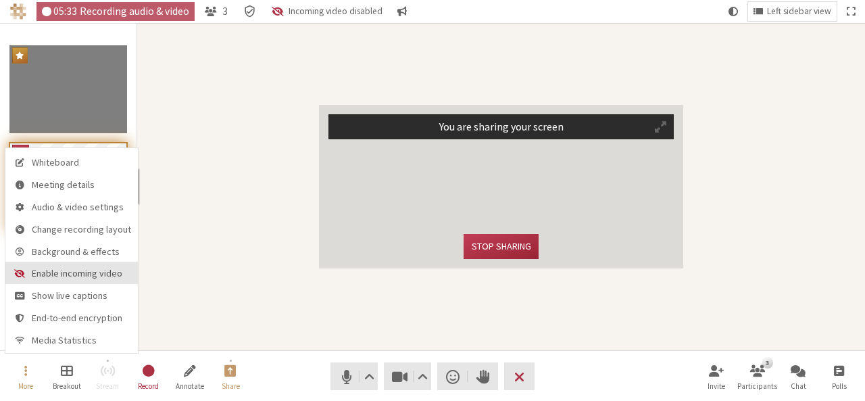
click at [41, 272] on span "Enable incoming video" at bounding box center [81, 274] width 99 height 10
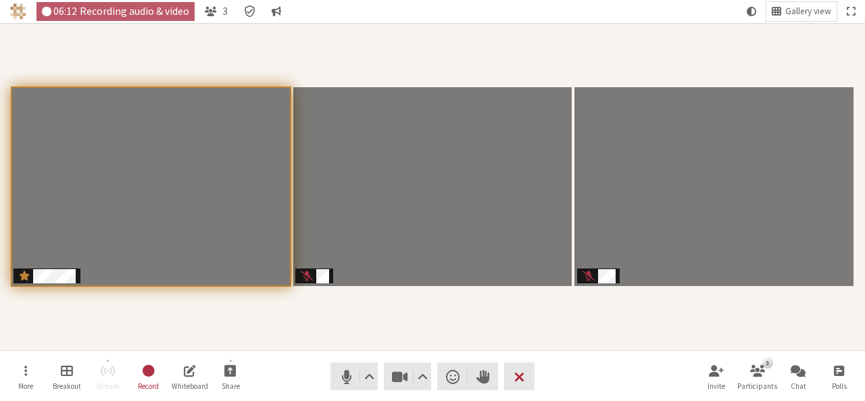
click at [518, 381] on span "End or leave meeting" at bounding box center [519, 376] width 10 height 19
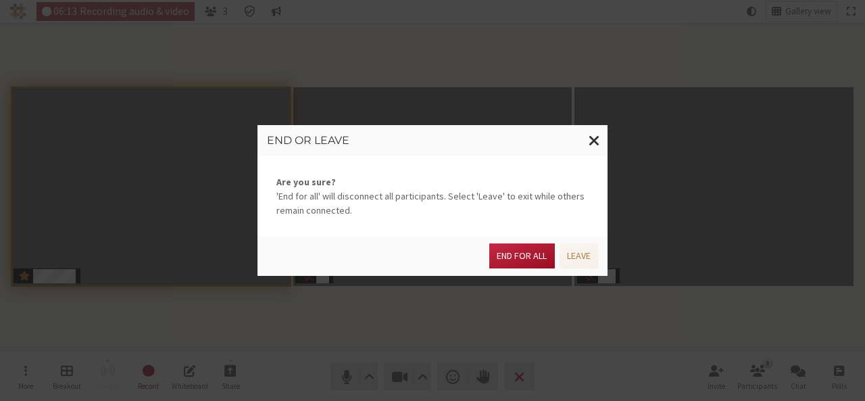
click at [508, 258] on button "End for all" at bounding box center [521, 255] width 65 height 25
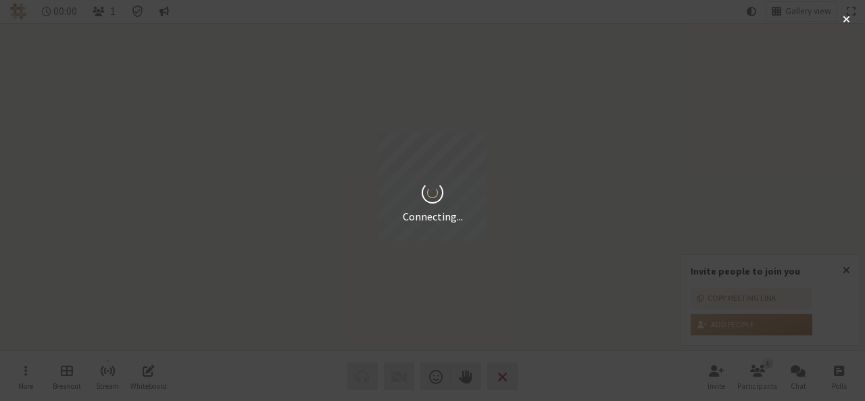
click at [12, 360] on div "Connecting..." at bounding box center [432, 200] width 865 height 401
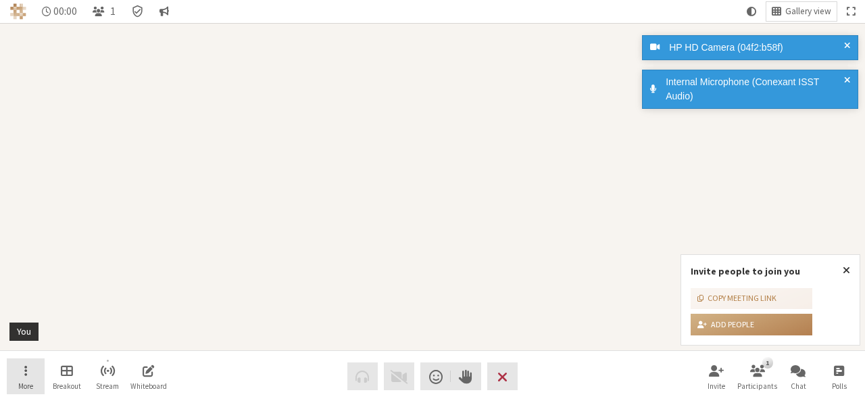
click at [32, 378] on button "More" at bounding box center [26, 376] width 38 height 36
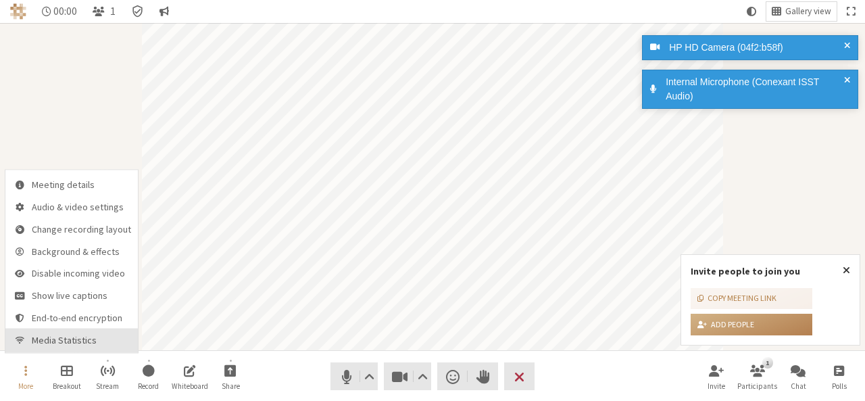
click at [49, 347] on button "Media Statistics" at bounding box center [71, 340] width 132 height 24
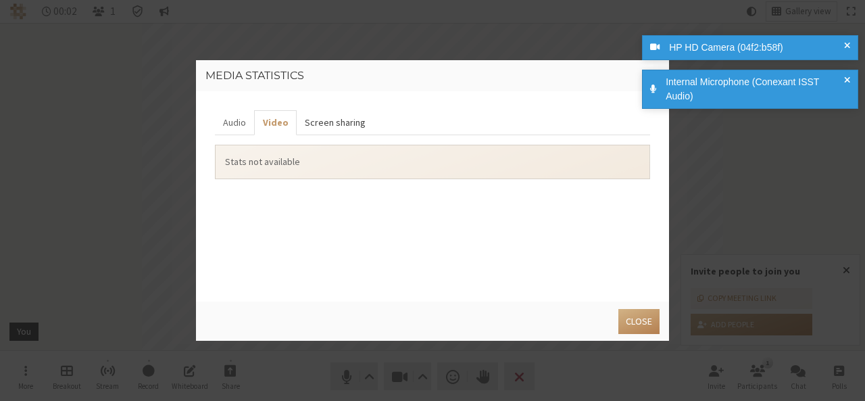
click at [314, 128] on button "Screen sharing" at bounding box center [335, 122] width 77 height 25
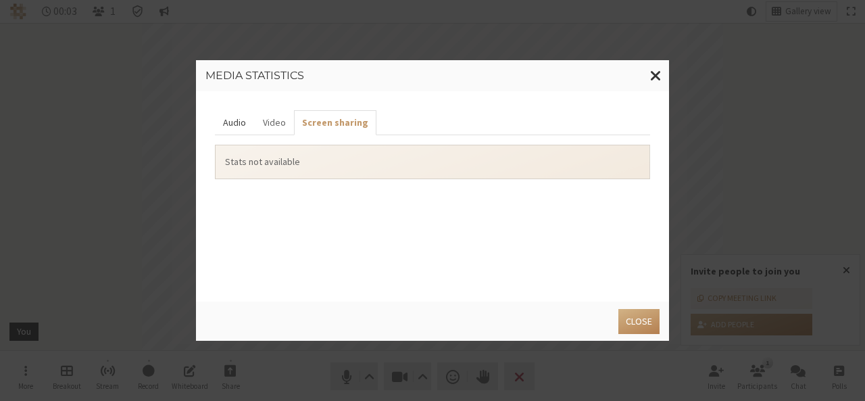
click at [238, 130] on button "Audio" at bounding box center [234, 122] width 39 height 25
click at [637, 320] on button "Close" at bounding box center [638, 321] width 41 height 25
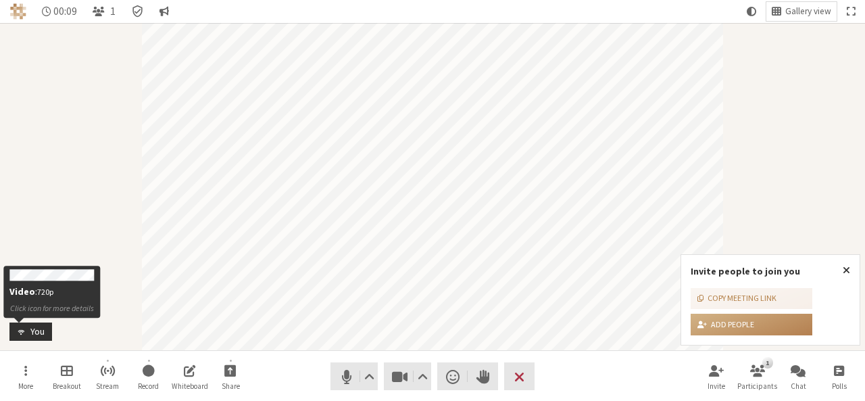
click at [21, 333] on span "Participant" at bounding box center [19, 331] width 14 height 10
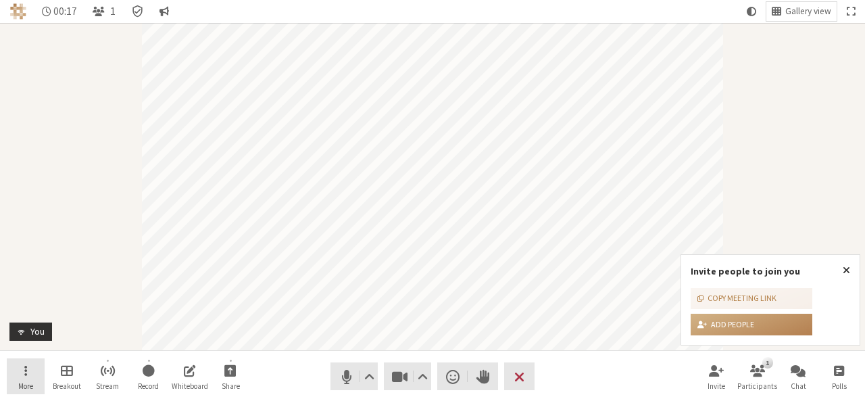
click at [20, 372] on button "More" at bounding box center [26, 376] width 38 height 36
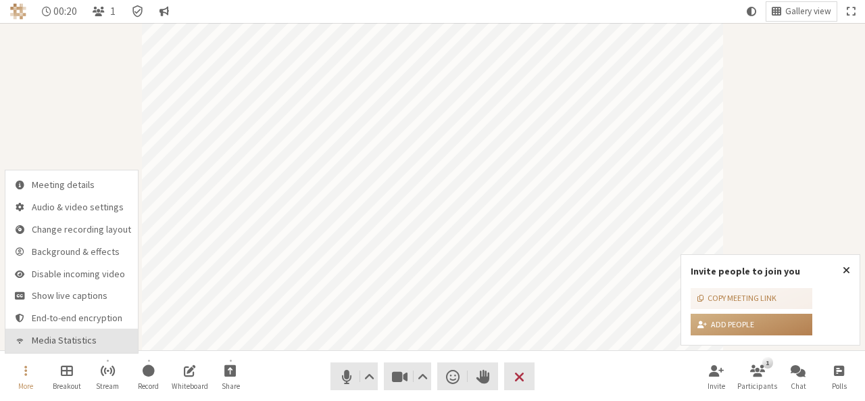
click at [41, 344] on span "Media Statistics" at bounding box center [81, 340] width 99 height 10
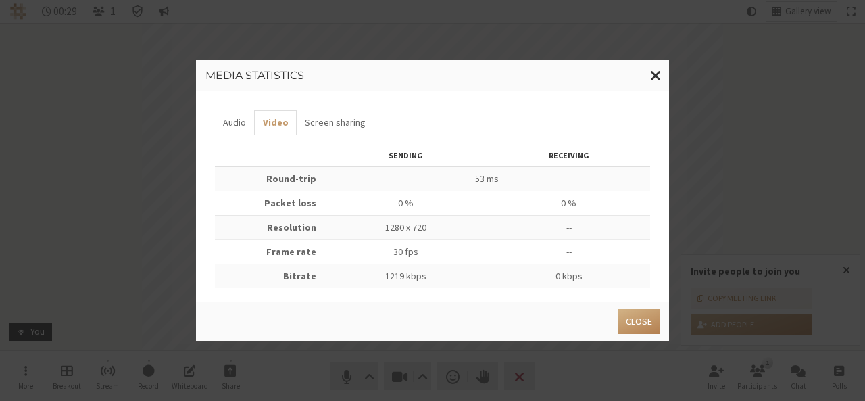
click at [558, 228] on td "--" at bounding box center [569, 227] width 162 height 24
click at [397, 275] on td "1219 kbps" at bounding box center [406, 276] width 164 height 24
click at [446, 275] on td "1219 kbps" at bounding box center [406, 276] width 164 height 24
click at [301, 125] on button "Screen sharing" at bounding box center [335, 122] width 77 height 25
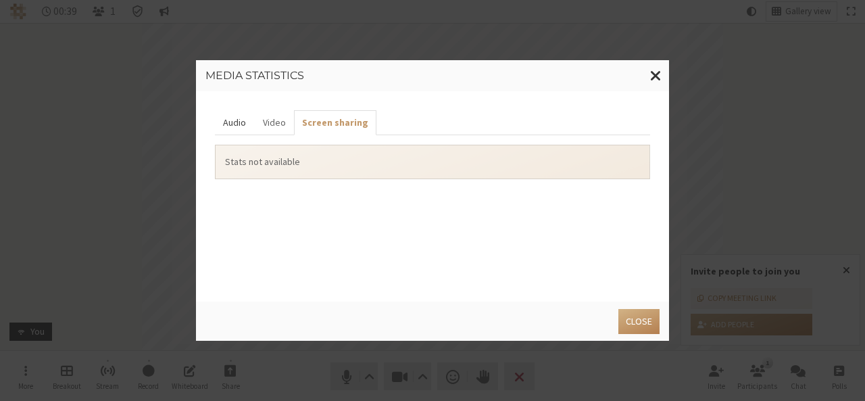
click at [227, 126] on button "Audio" at bounding box center [234, 122] width 39 height 25
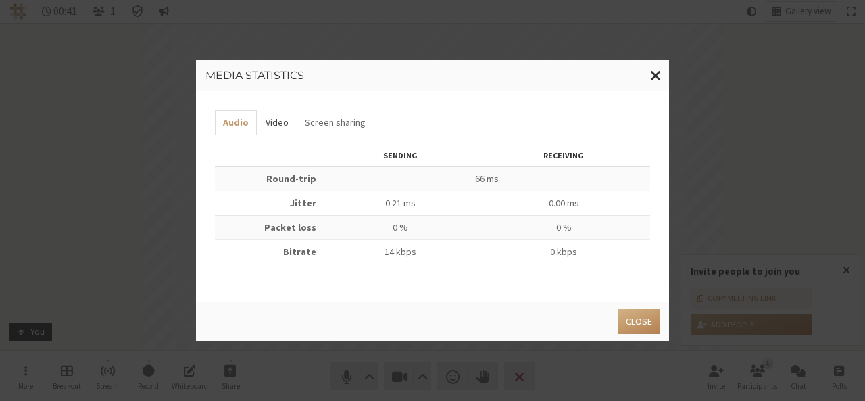
click at [264, 120] on button "Video" at bounding box center [276, 122] width 39 height 25
click at [660, 79] on span "Close modal" at bounding box center [655, 75] width 11 height 17
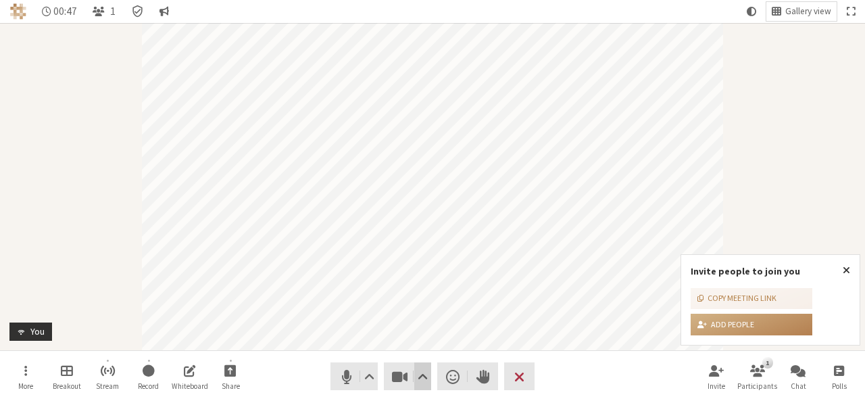
click at [422, 377] on span "Video setting" at bounding box center [423, 376] width 10 height 19
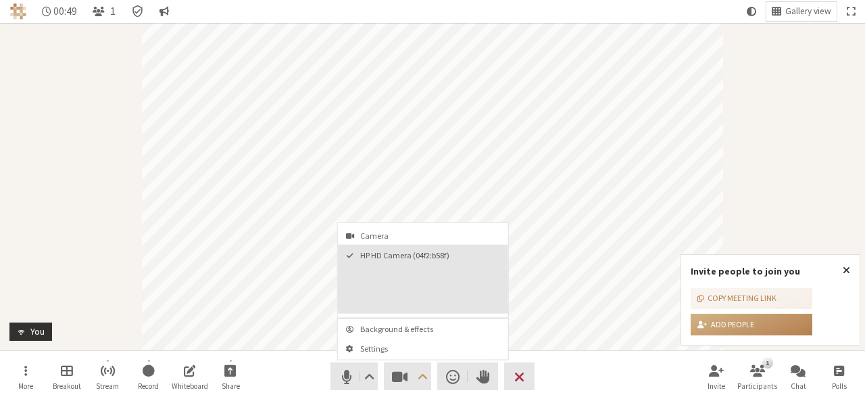
click at [395, 258] on span "HP HD Camera (04f2:b58f)" at bounding box center [431, 255] width 142 height 9
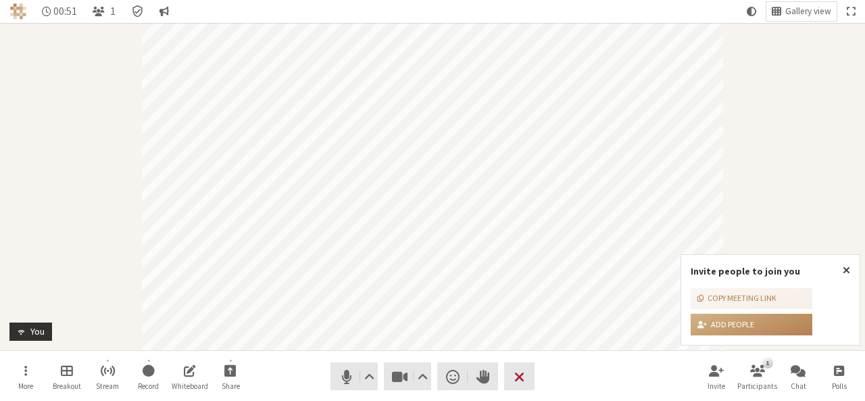
click at [533, 367] on button "Leave" at bounding box center [519, 376] width 30 height 28
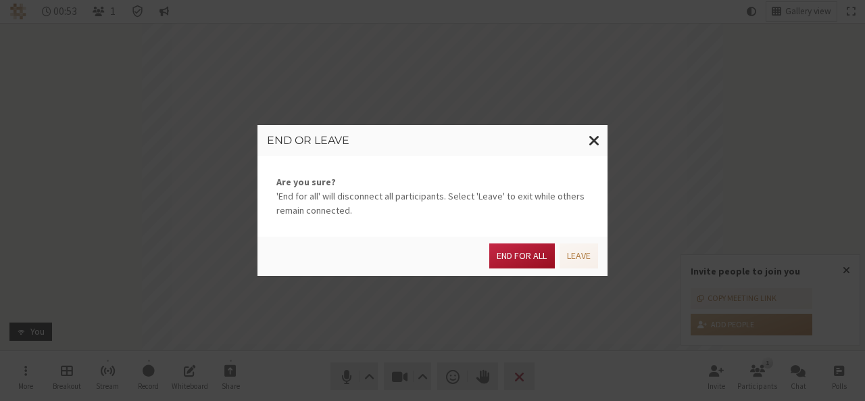
click at [526, 258] on button "End for all" at bounding box center [521, 255] width 65 height 25
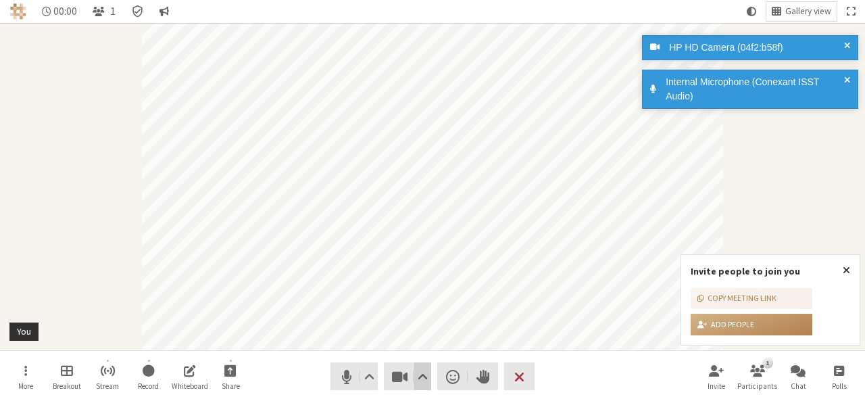
click at [419, 380] on span "Video setting" at bounding box center [423, 376] width 10 height 19
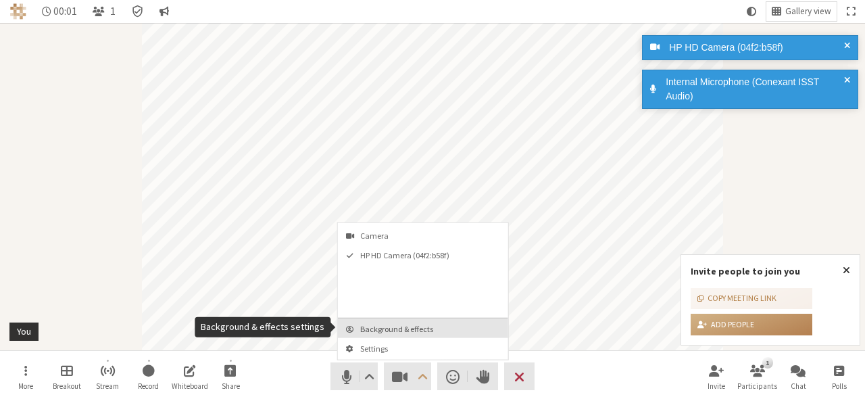
click at [399, 328] on span "Background & effects" at bounding box center [431, 328] width 142 height 9
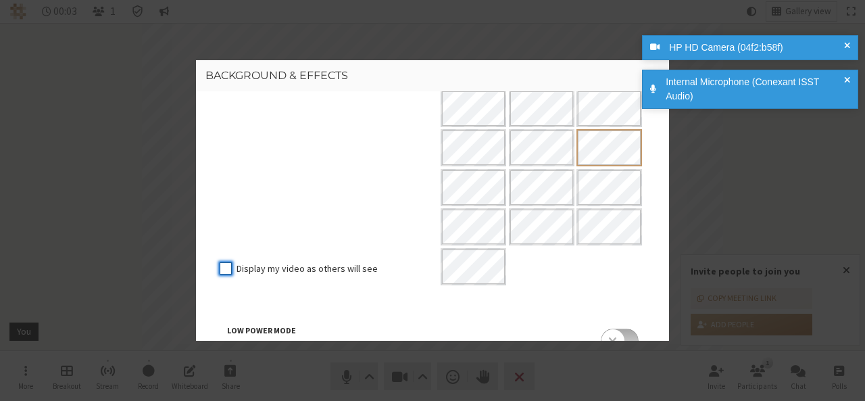
scroll to position [305, 0]
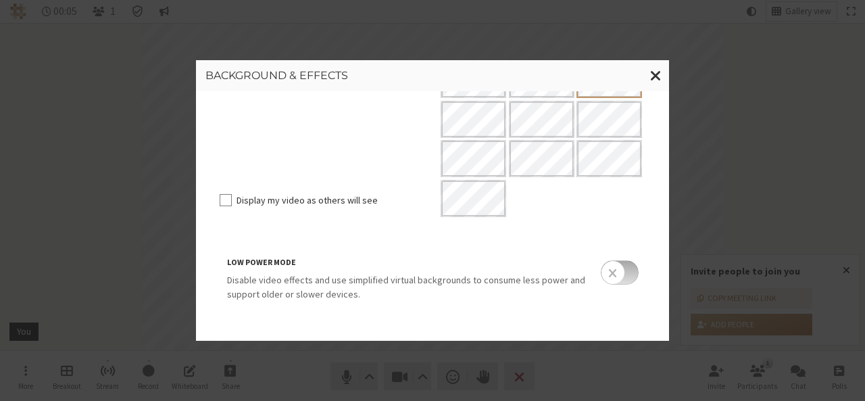
click at [620, 277] on input "checkbox" at bounding box center [620, 272] width 38 height 24
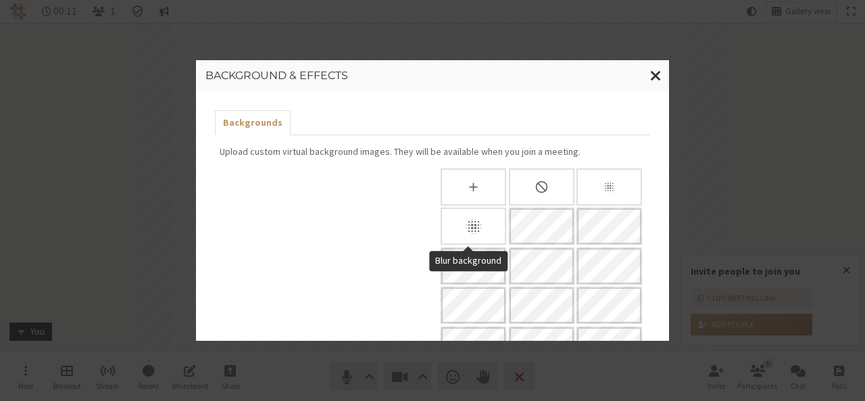
click at [453, 239] on div "Blur background" at bounding box center [474, 226] width 66 height 37
click at [656, 76] on span "Close modal" at bounding box center [655, 75] width 11 height 17
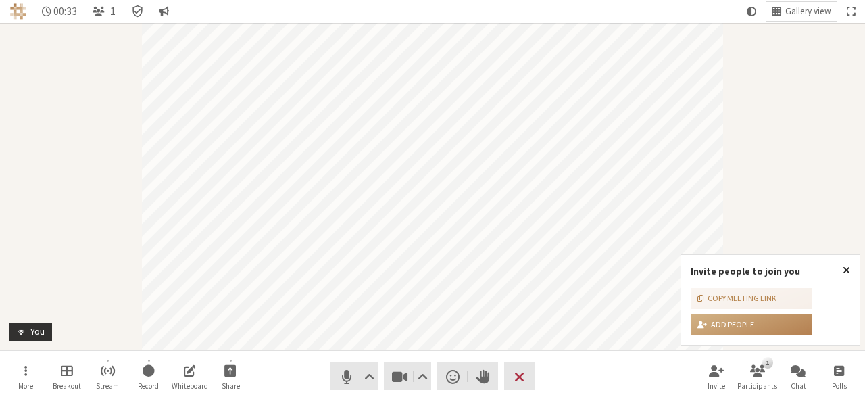
click at [850, 271] on span "Close popover" at bounding box center [846, 269] width 7 height 11
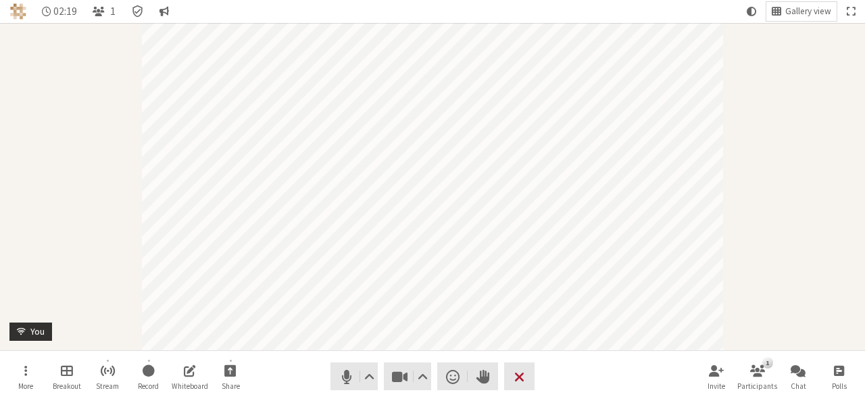
click at [526, 375] on button "Leave" at bounding box center [519, 376] width 30 height 28
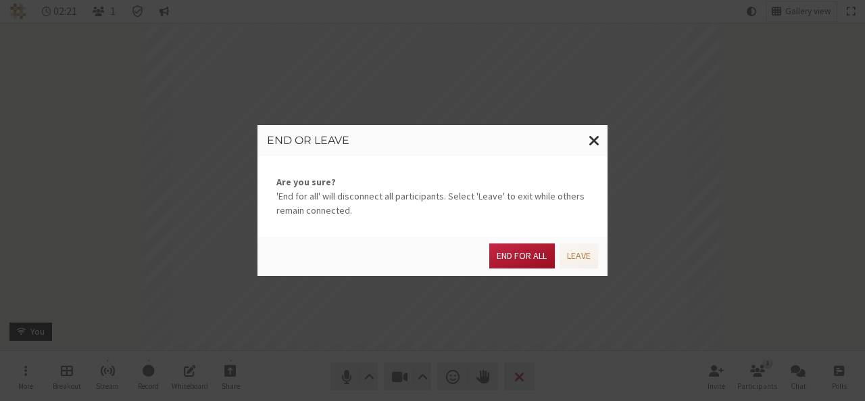
click at [533, 256] on button "End for all" at bounding box center [521, 255] width 65 height 25
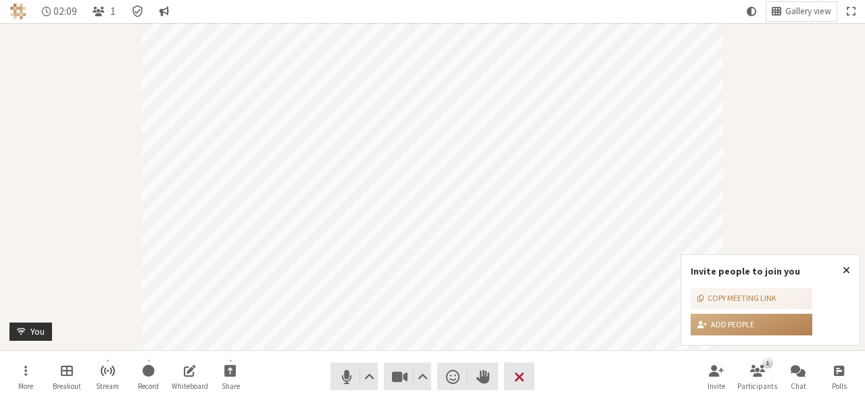
click at [522, 378] on span "End or leave meeting" at bounding box center [519, 376] width 10 height 19
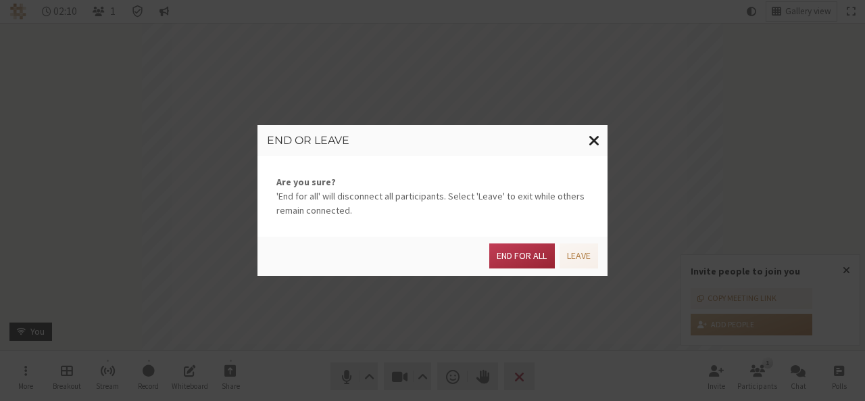
click at [600, 140] on button "Close modal" at bounding box center [594, 140] width 26 height 31
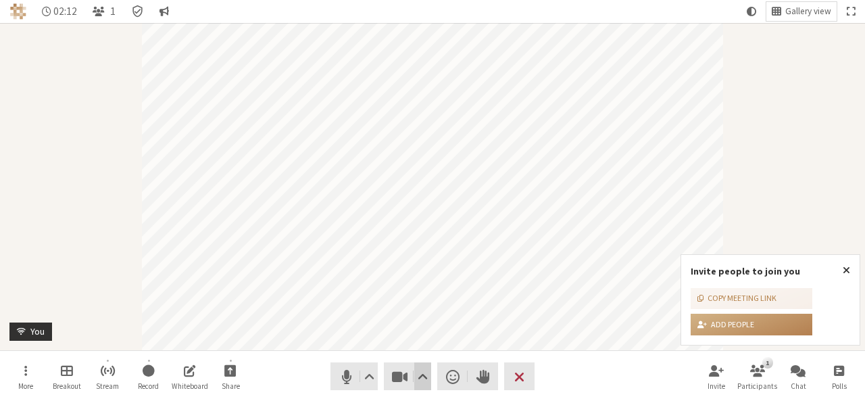
click at [427, 376] on span "Video setting" at bounding box center [423, 376] width 10 height 19
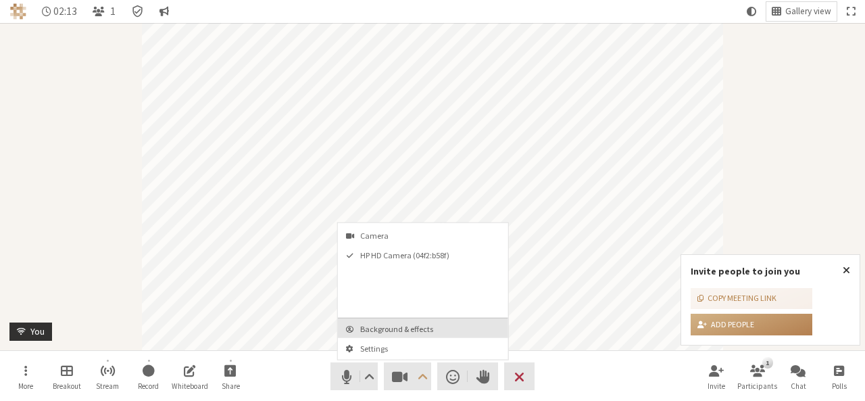
click at [432, 318] on button "Background & effects" at bounding box center [423, 328] width 170 height 20
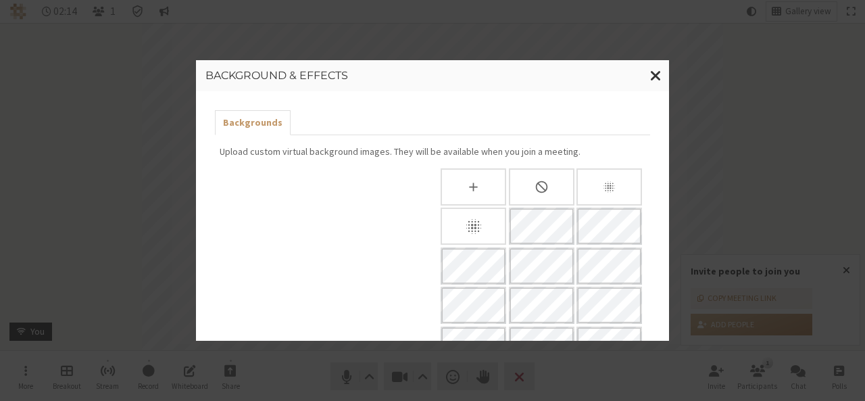
scroll to position [305, 0]
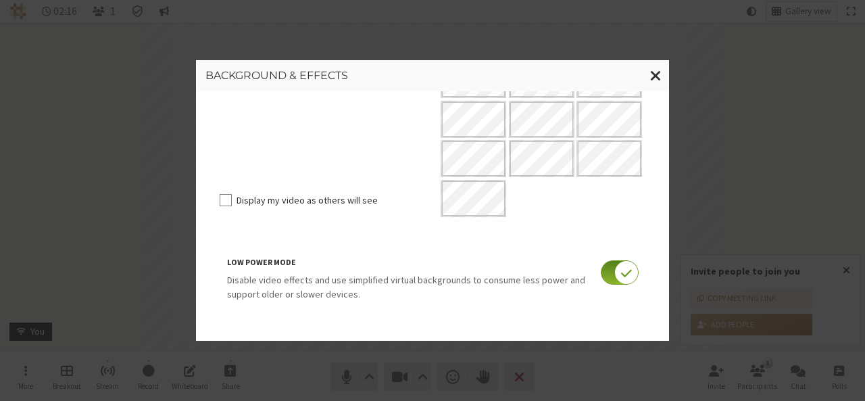
click at [601, 276] on input "checkbox" at bounding box center [620, 272] width 38 height 24
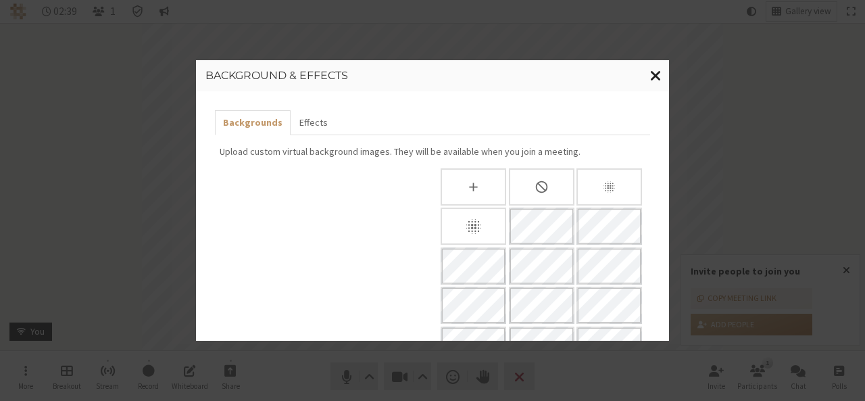
click at [653, 74] on span "Close modal" at bounding box center [655, 75] width 11 height 17
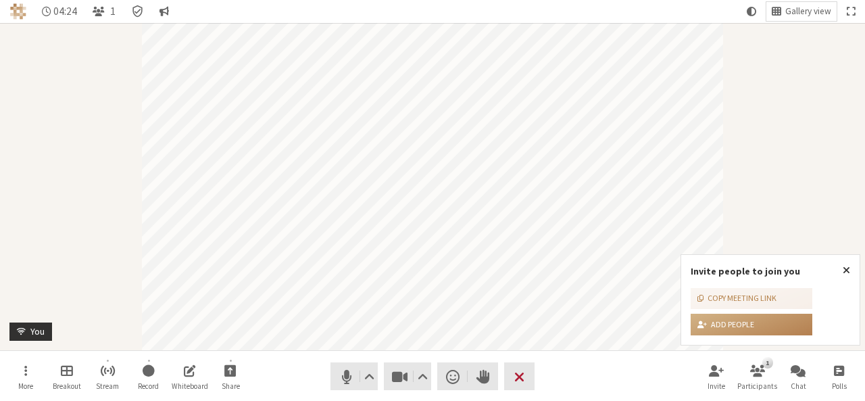
click at [518, 372] on span "End or leave meeting" at bounding box center [519, 376] width 10 height 19
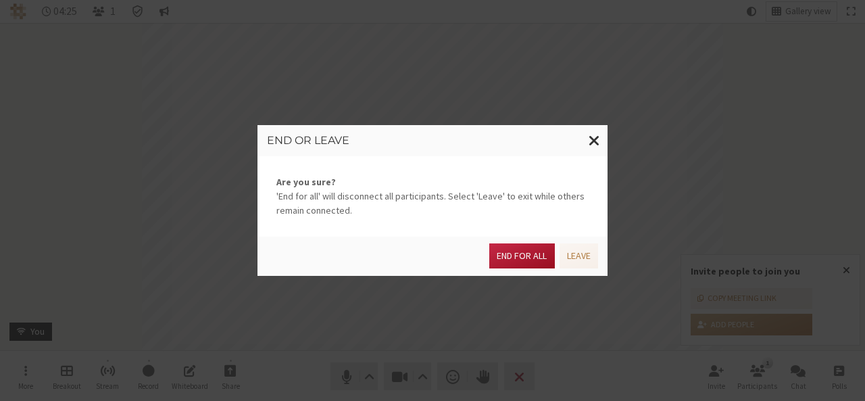
click at [519, 251] on button "End for all" at bounding box center [521, 255] width 65 height 25
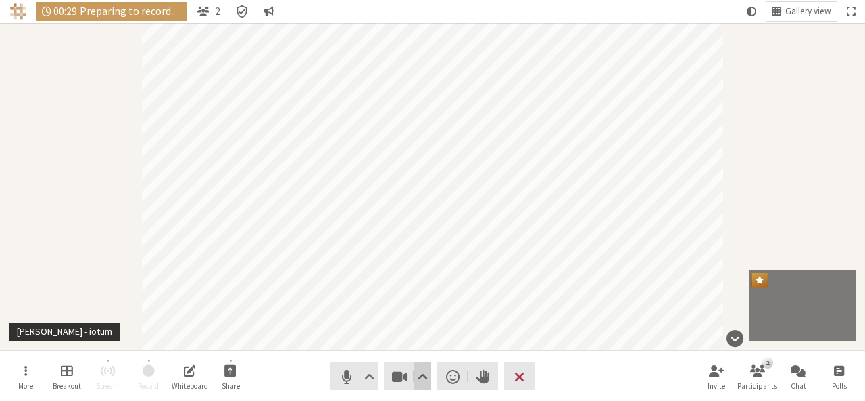
click at [422, 377] on span "Video setting" at bounding box center [423, 376] width 10 height 19
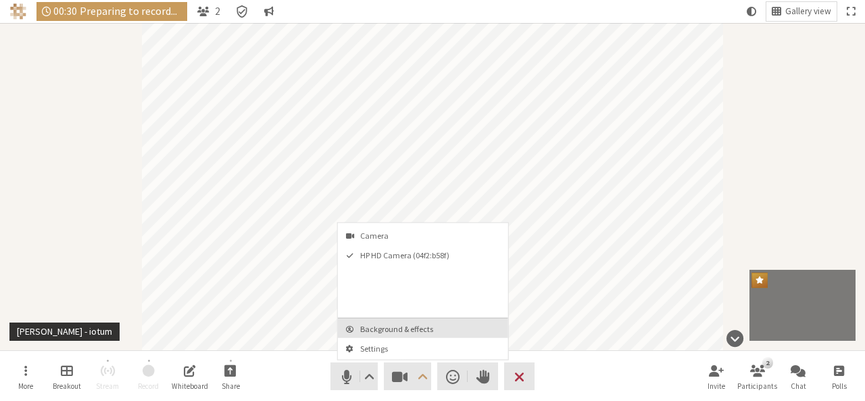
click at [415, 324] on span "Background & effects" at bounding box center [431, 328] width 142 height 9
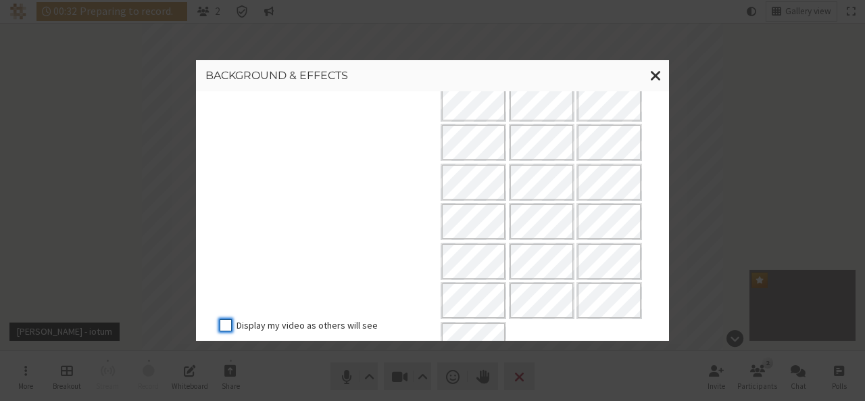
scroll to position [305, 0]
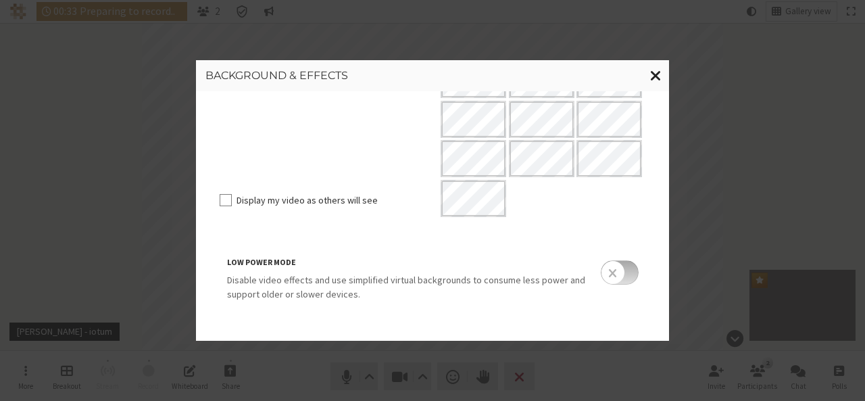
click at [662, 73] on button "Close modal" at bounding box center [656, 75] width 26 height 31
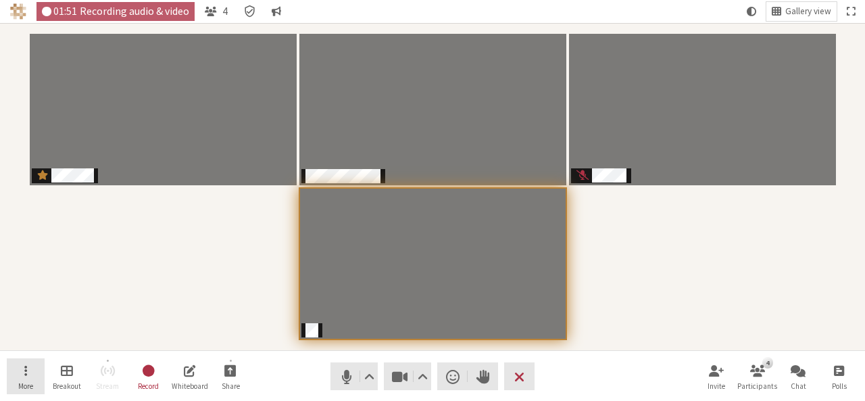
click at [21, 364] on button "More" at bounding box center [26, 376] width 38 height 36
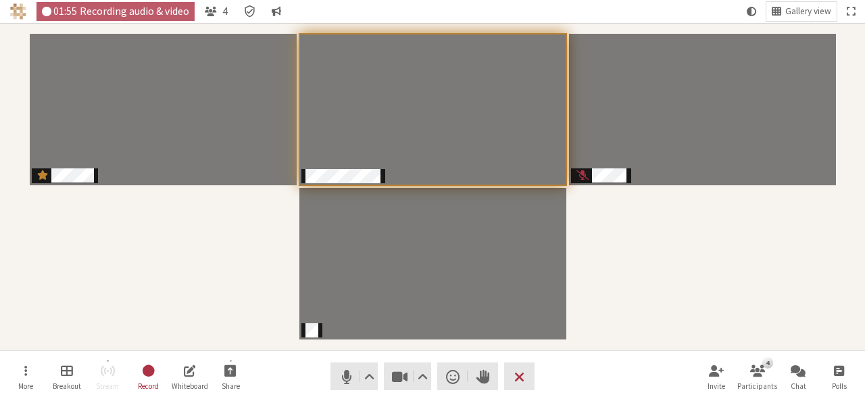
click at [345, 374] on span "Mute (Alt+A)" at bounding box center [346, 376] width 19 height 19
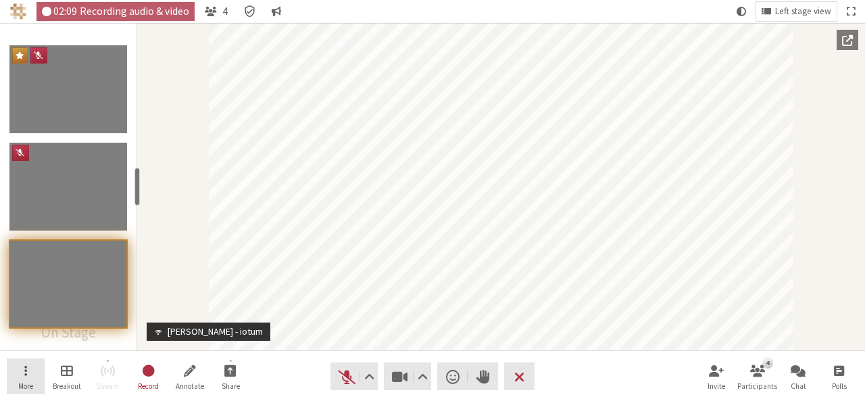
click at [36, 379] on button "More" at bounding box center [26, 376] width 38 height 36
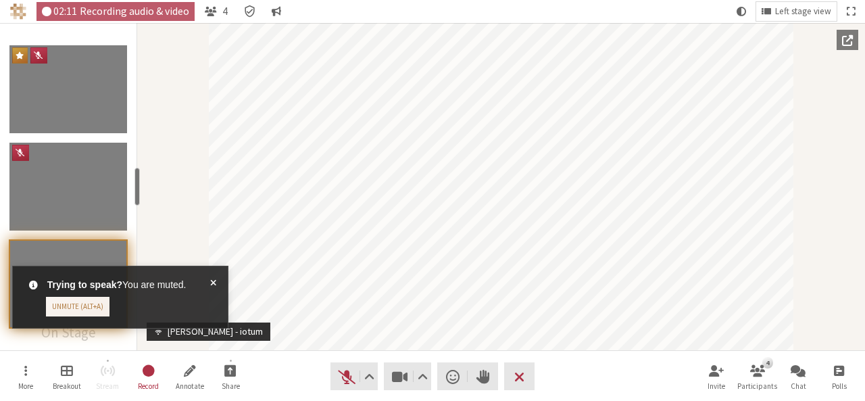
click at [857, 251] on div "Participant" at bounding box center [501, 186] width 728 height 327
click at [343, 382] on span "Unmute (Alt+A)" at bounding box center [346, 376] width 19 height 19
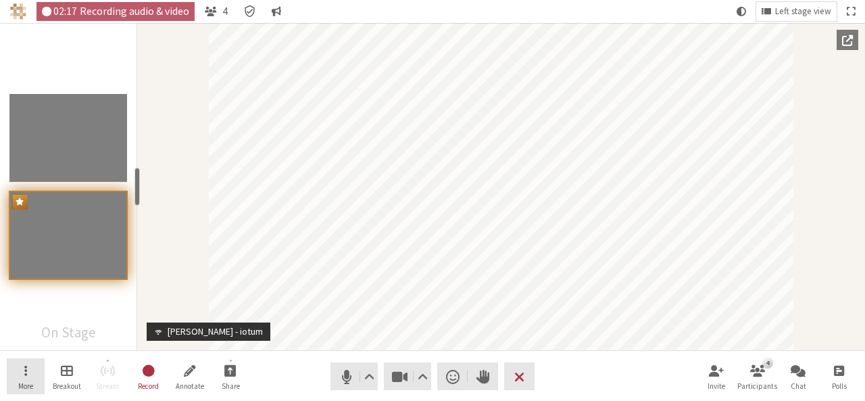
click at [24, 364] on span "Open menu" at bounding box center [25, 370] width 3 height 16
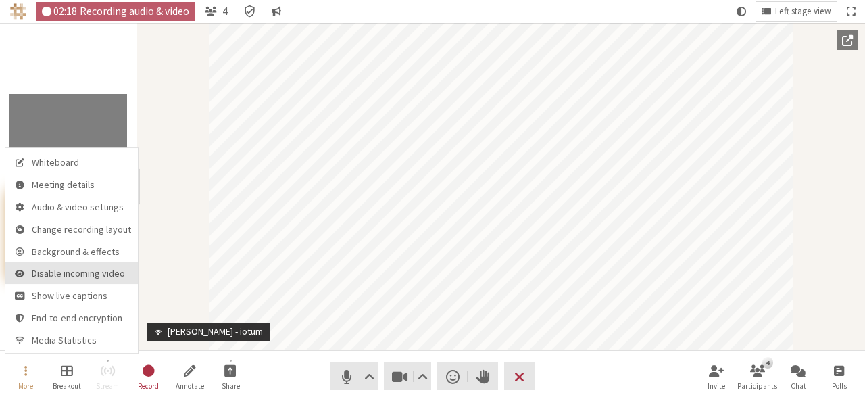
click at [32, 276] on span "Disable incoming video" at bounding box center [81, 274] width 99 height 10
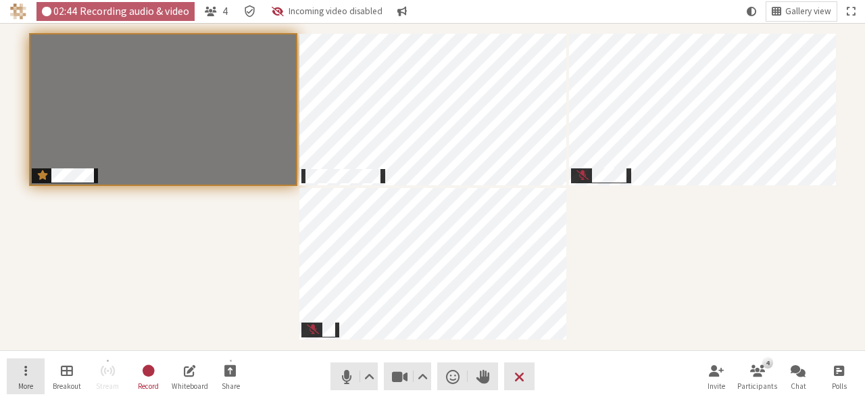
click at [15, 380] on button "More" at bounding box center [26, 376] width 38 height 36
click at [228, 365] on span "Start sharing" at bounding box center [230, 370] width 12 height 16
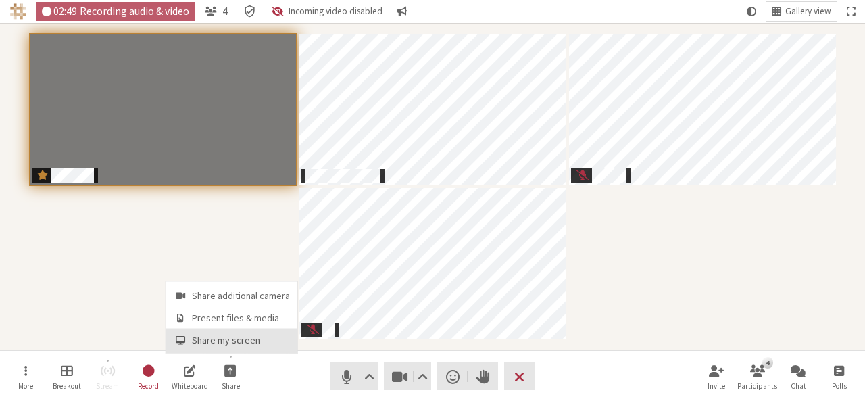
click at [216, 335] on span "Share my screen" at bounding box center [241, 340] width 98 height 10
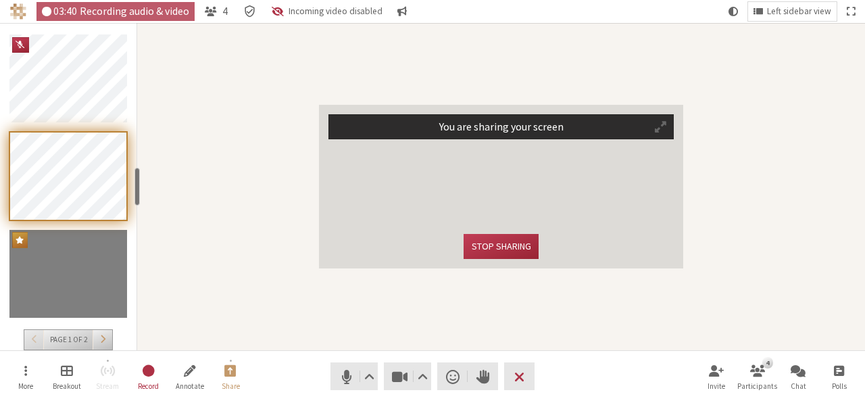
click at [608, 372] on nav "More Breakout Stream Record Annotate Share Audio Video Send a reaction Raise ha…" at bounding box center [433, 376] width 852 height 51
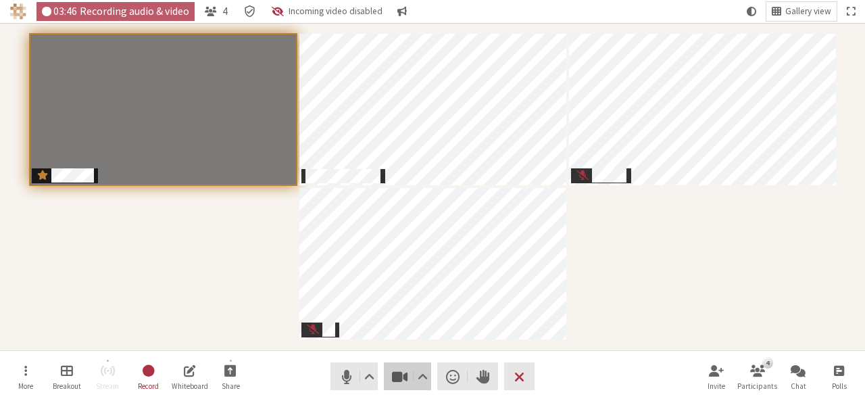
click at [400, 370] on span "Stop video (Alt+V)" at bounding box center [400, 376] width 19 height 19
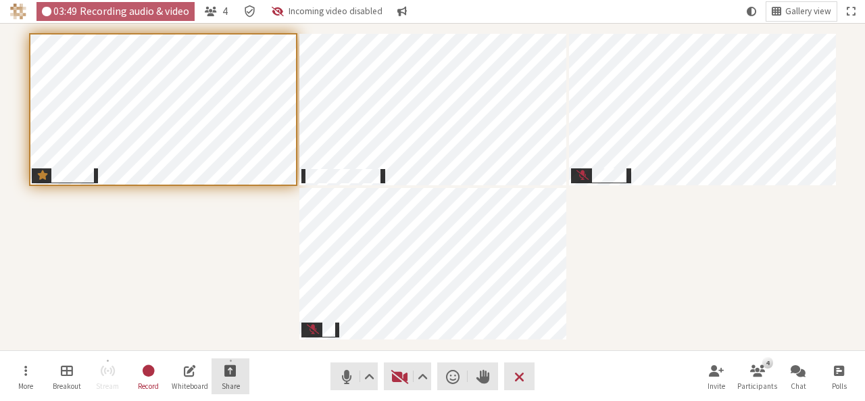
click at [233, 373] on span "Start sharing" at bounding box center [230, 370] width 12 height 16
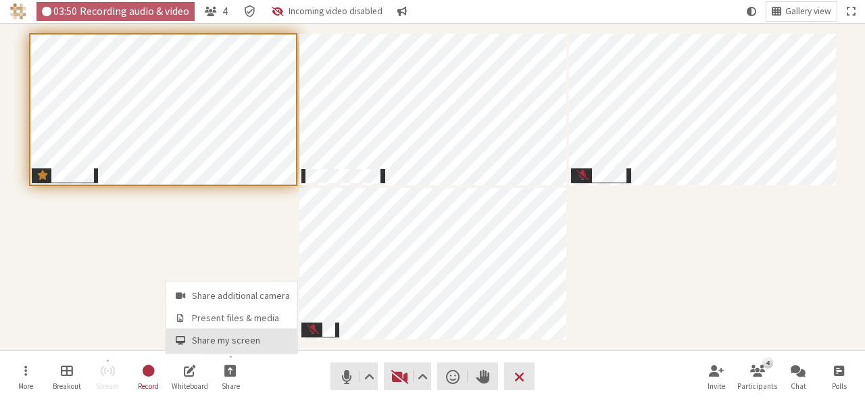
click at [225, 344] on span "Share my screen" at bounding box center [241, 340] width 98 height 10
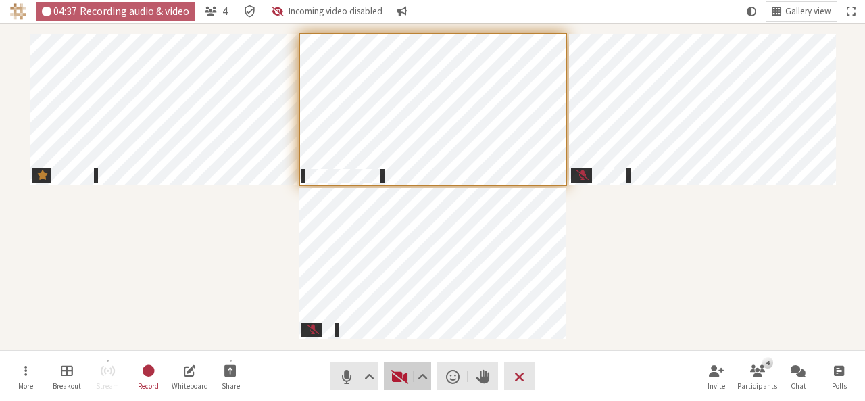
click at [391, 377] on span "Start video (Alt+V)" at bounding box center [400, 376] width 19 height 19
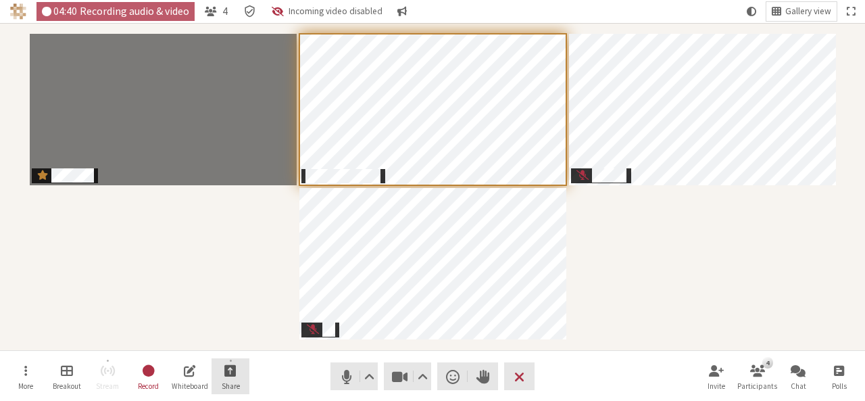
click at [239, 372] on button "Share" at bounding box center [231, 376] width 38 height 36
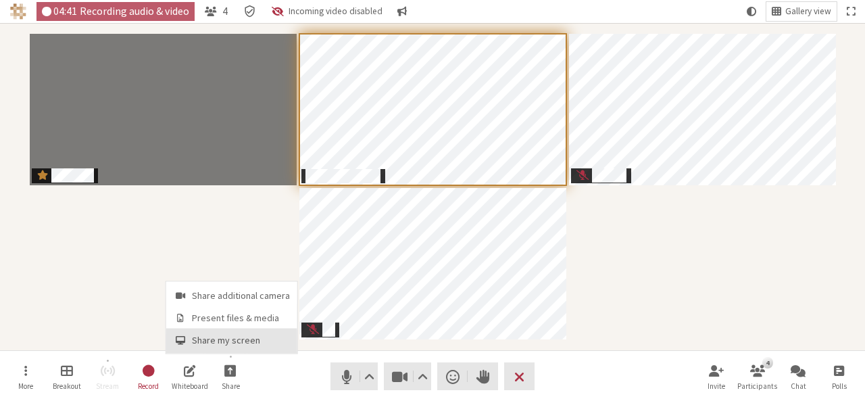
click at [233, 337] on span "Share my screen" at bounding box center [241, 340] width 98 height 10
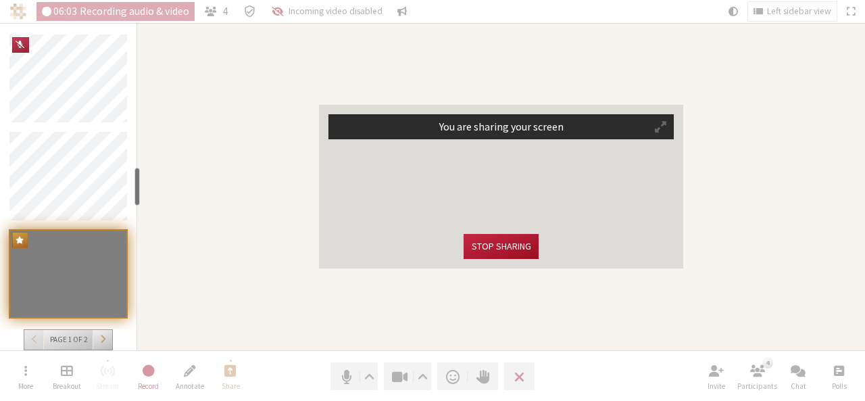
click at [531, 247] on button "Stop sharing" at bounding box center [501, 246] width 74 height 25
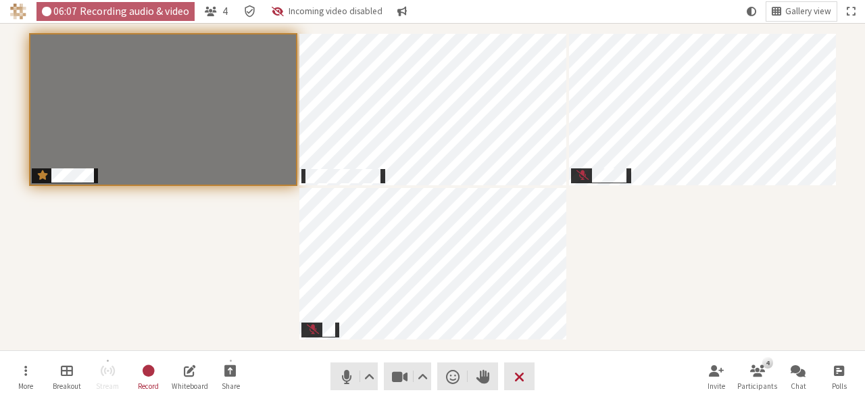
click at [526, 373] on button "Leave" at bounding box center [519, 376] width 30 height 28
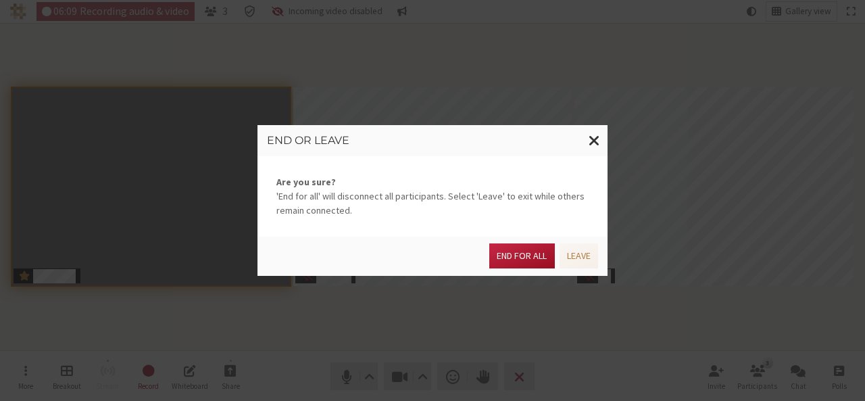
click at [526, 260] on button "End for all" at bounding box center [521, 255] width 65 height 25
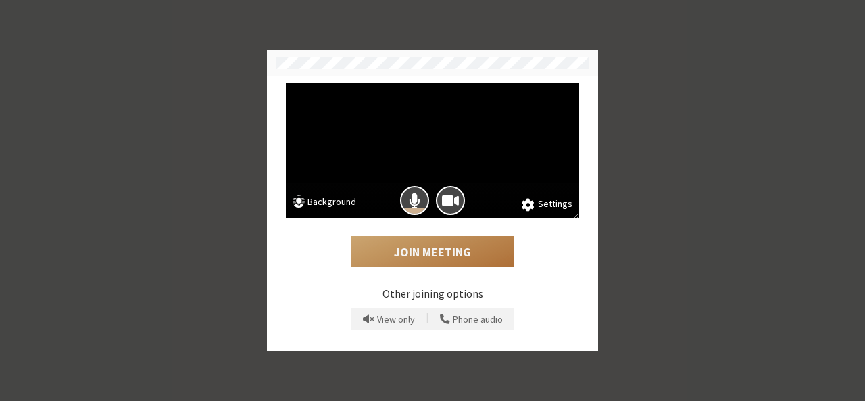
click at [429, 243] on button "Join Meeting" at bounding box center [432, 251] width 162 height 31
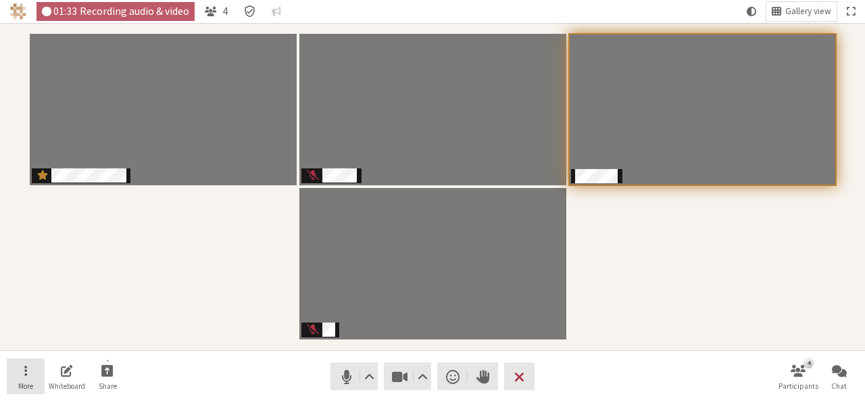
click at [24, 365] on span "Open menu" at bounding box center [25, 370] width 3 height 16
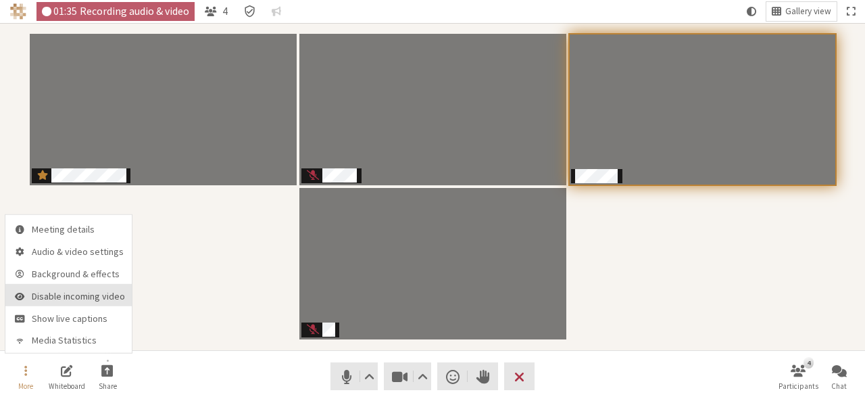
click at [39, 292] on span "Disable incoming video" at bounding box center [78, 296] width 93 height 10
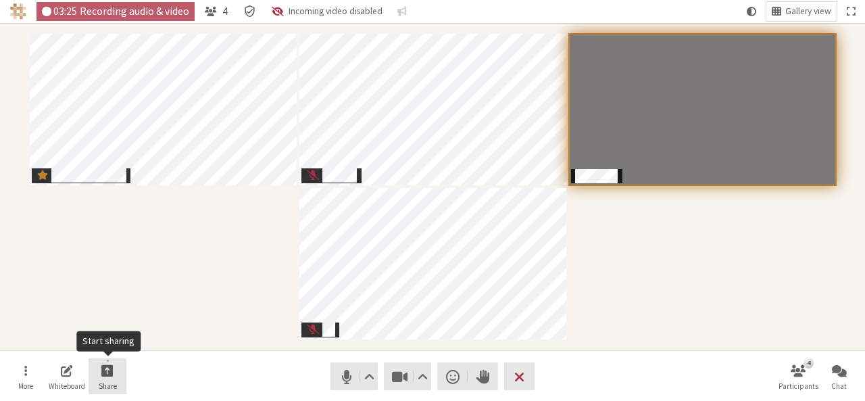
click at [109, 363] on span "Start sharing" at bounding box center [107, 370] width 12 height 16
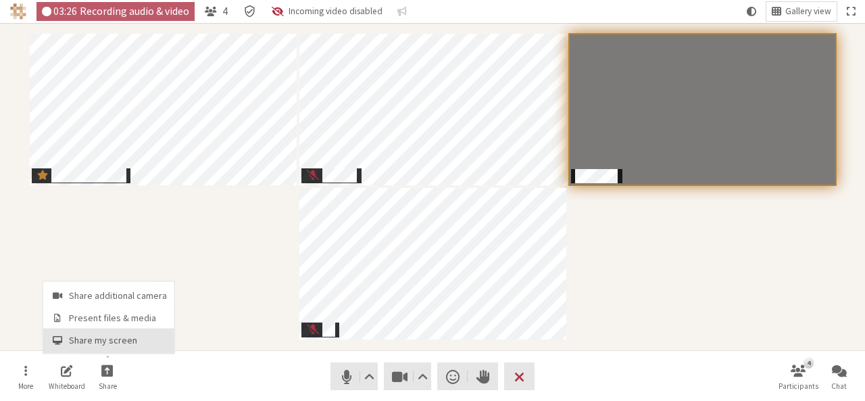
click at [112, 332] on button "Share my screen" at bounding box center [108, 340] width 131 height 24
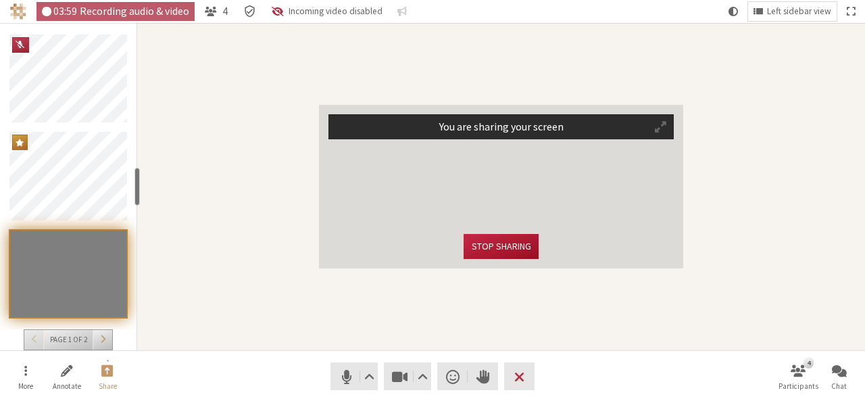
click at [506, 247] on button "Stop sharing" at bounding box center [501, 246] width 74 height 25
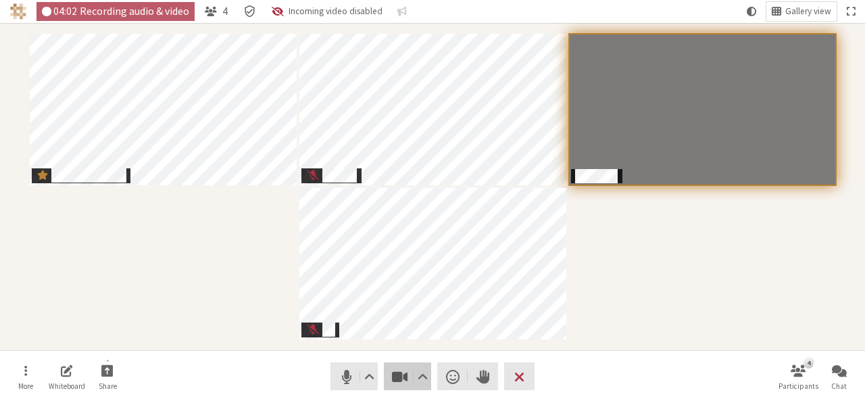
click at [396, 376] on span "Stop video (Alt+V)" at bounding box center [400, 376] width 19 height 19
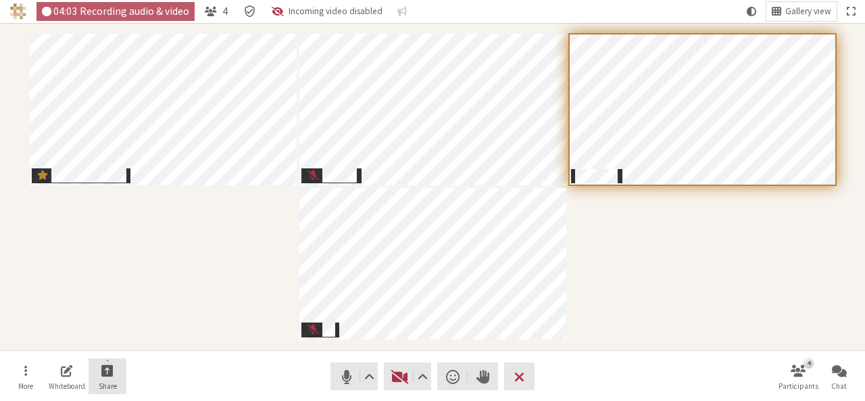
click at [104, 364] on span "Start sharing" at bounding box center [107, 370] width 12 height 16
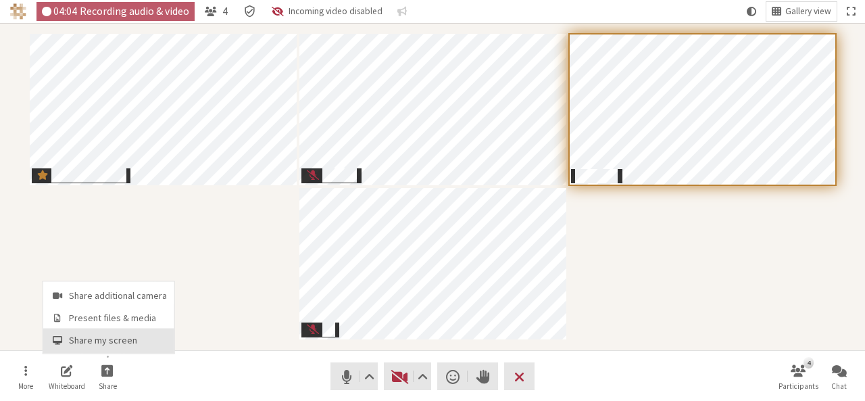
click at [101, 340] on span "Share my screen" at bounding box center [118, 340] width 98 height 10
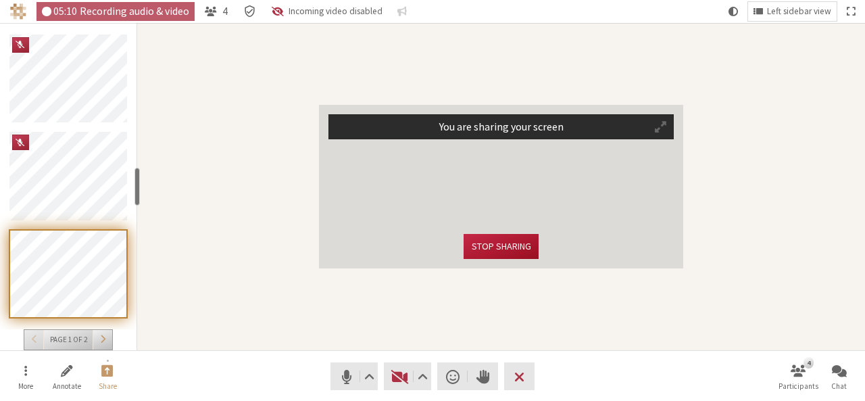
click at [497, 249] on button "Stop sharing" at bounding box center [501, 246] width 74 height 25
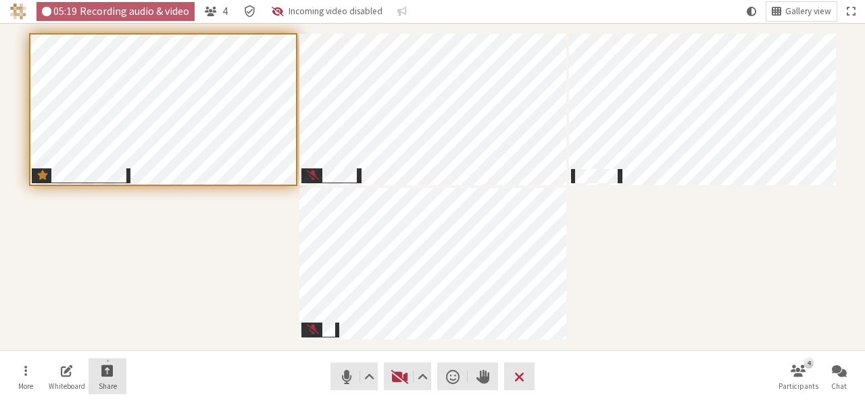
click at [103, 385] on span "Share" at bounding box center [108, 386] width 18 height 8
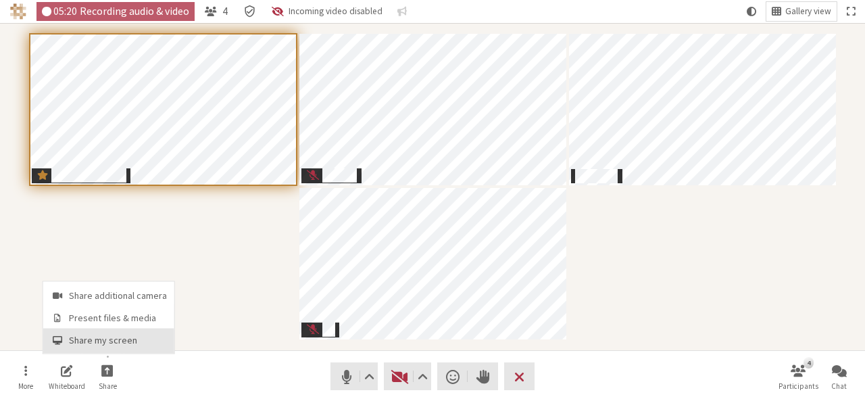
click at [105, 343] on span "Share my screen" at bounding box center [118, 340] width 98 height 10
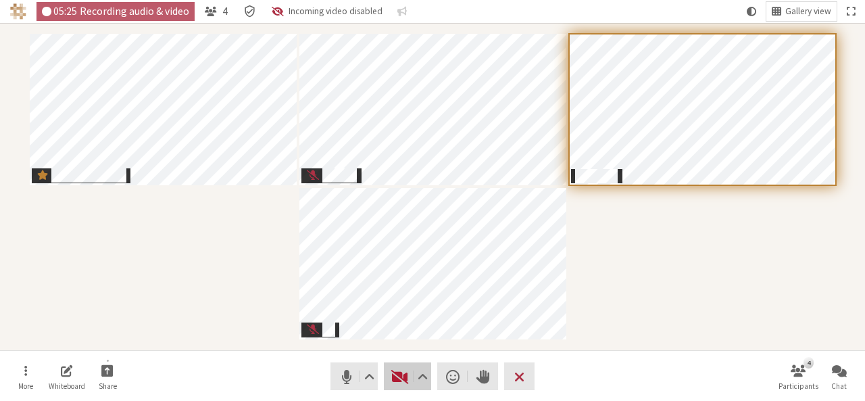
click at [393, 386] on button "Video" at bounding box center [407, 376] width 47 height 28
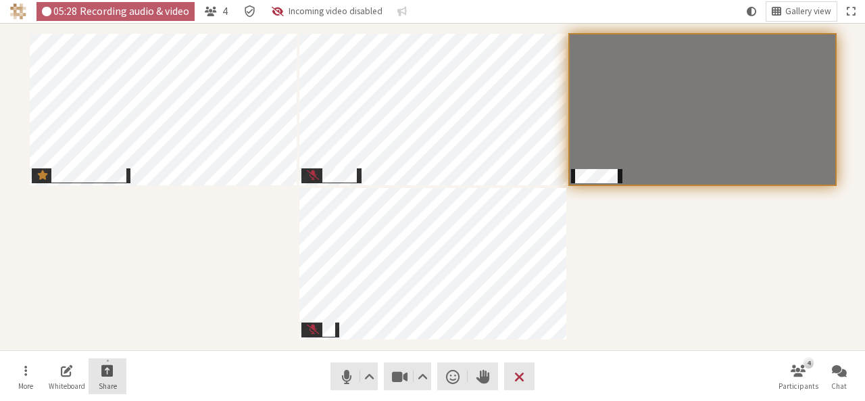
click at [105, 373] on span "Start sharing" at bounding box center [107, 370] width 12 height 16
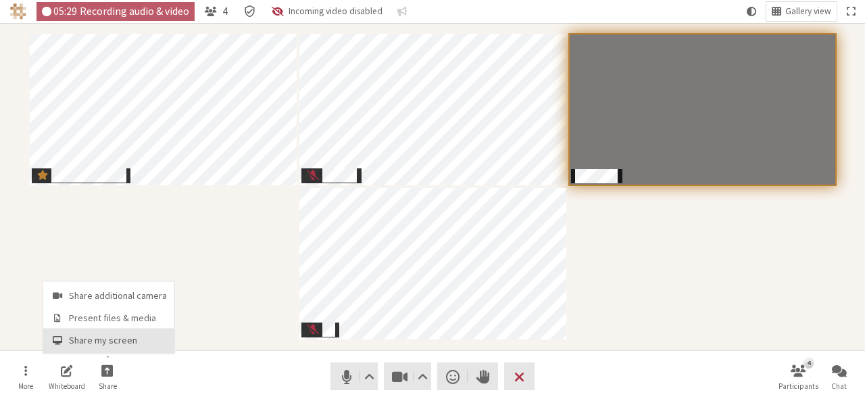
click at [105, 341] on span "Share my screen" at bounding box center [118, 340] width 98 height 10
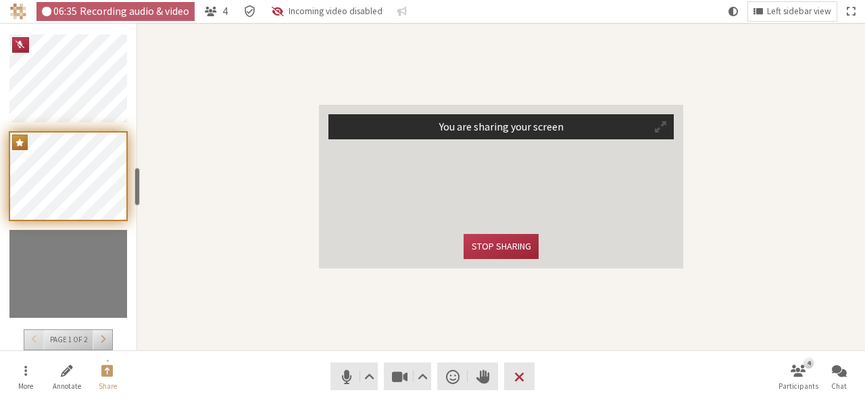
click at [660, 121] on span "Participant" at bounding box center [660, 126] width 11 height 13
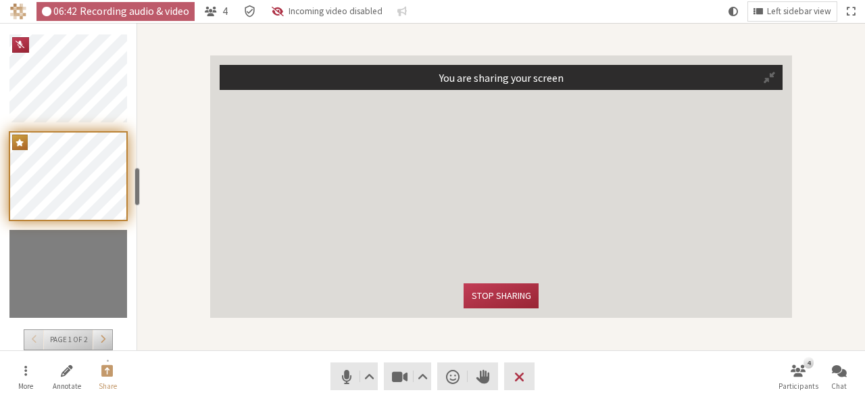
click at [197, 55] on div "You are sharing your screen Stop sharing" at bounding box center [501, 186] width 728 height 327
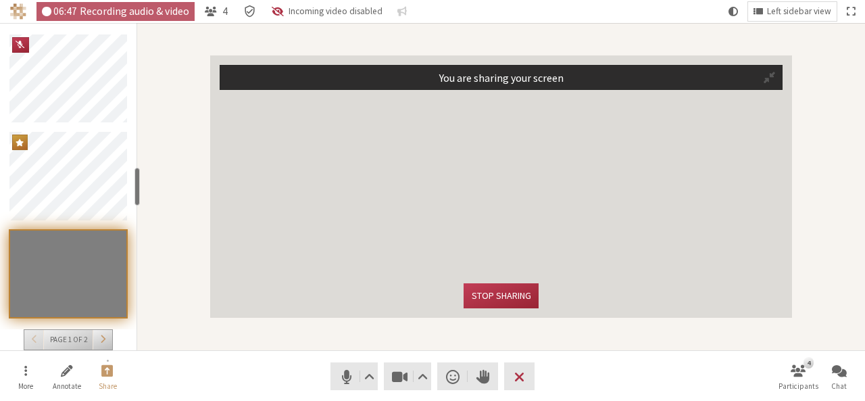
click at [768, 77] on span "Participant" at bounding box center [769, 77] width 11 height 13
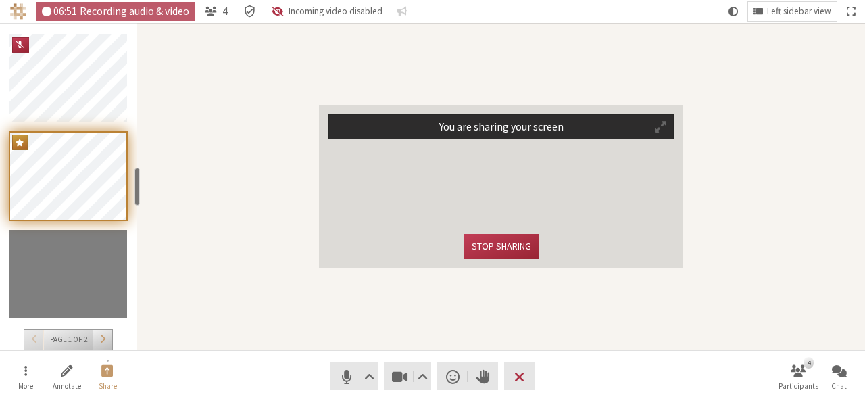
click at [781, 54] on div "You are sharing your screen Stop sharing" at bounding box center [501, 186] width 728 height 327
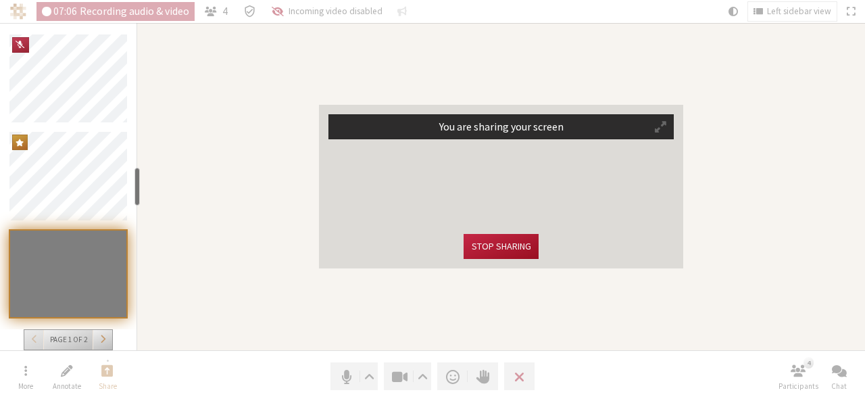
click at [495, 243] on button "Stop sharing" at bounding box center [501, 246] width 74 height 25
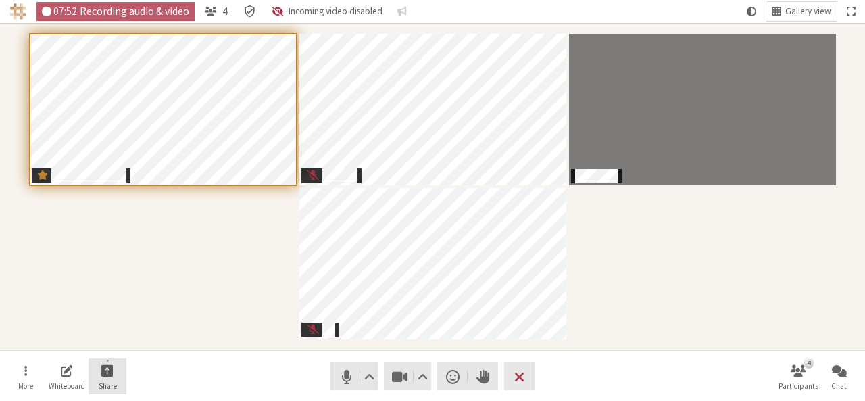
click at [114, 364] on button "Share" at bounding box center [108, 376] width 38 height 36
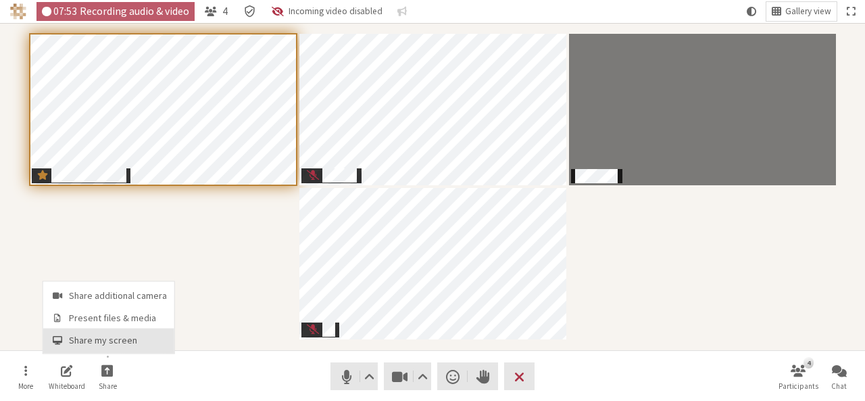
click at [104, 344] on span "Share my screen" at bounding box center [118, 340] width 98 height 10
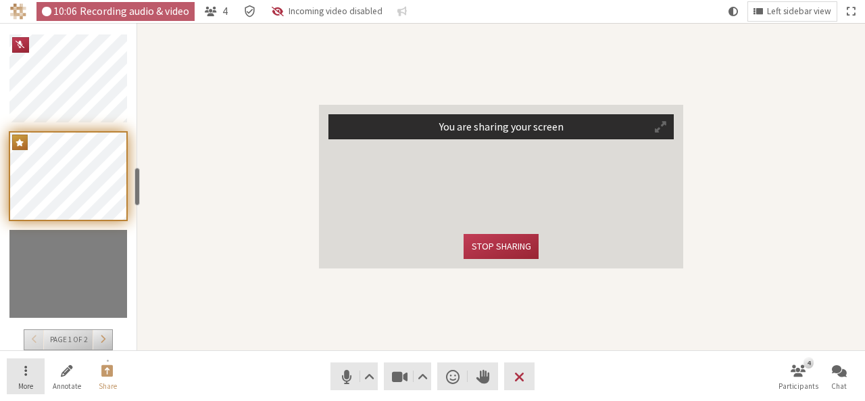
click at [30, 379] on button "More" at bounding box center [26, 376] width 38 height 36
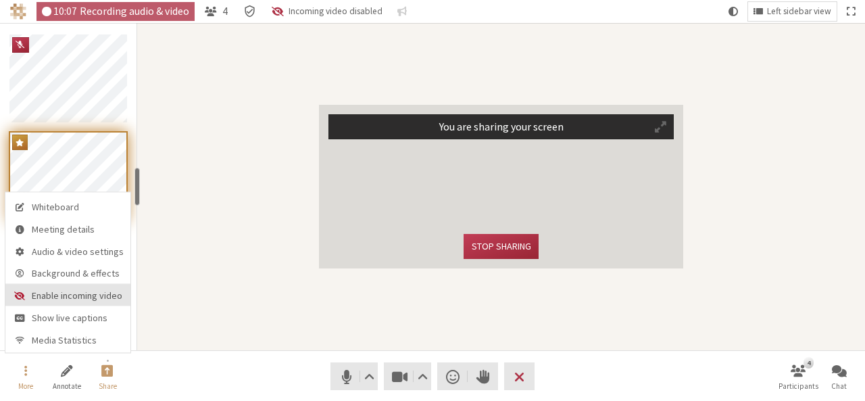
click at [32, 297] on span "Enable incoming video" at bounding box center [78, 296] width 92 height 10
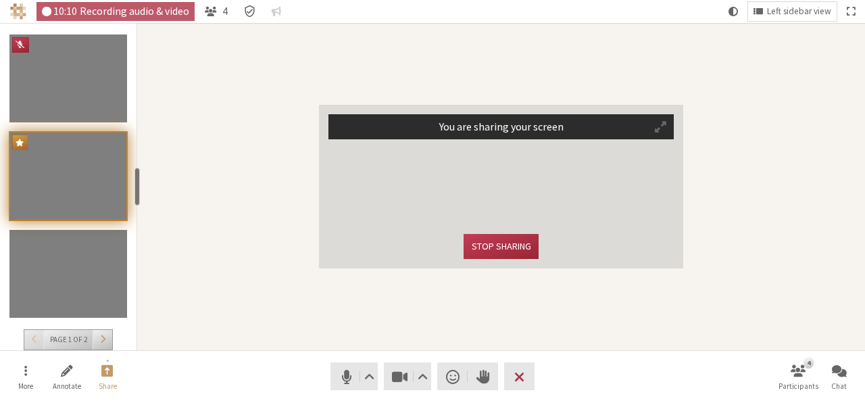
click at [230, 215] on div "You are sharing your screen Stop sharing" at bounding box center [501, 186] width 728 height 327
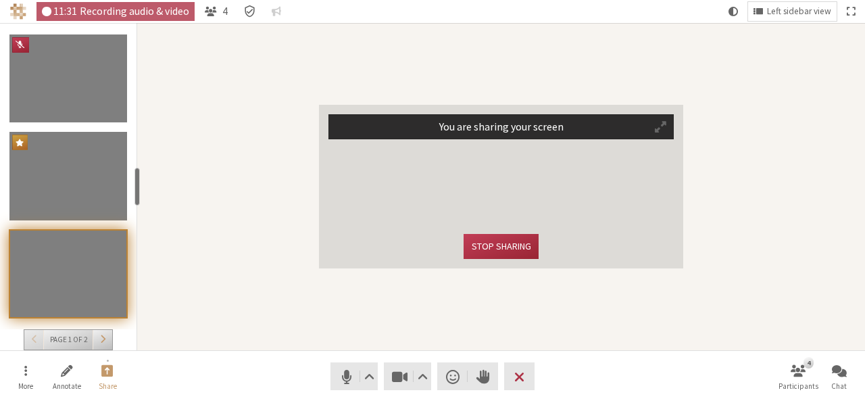
click at [814, 255] on div "You are sharing your screen Stop sharing" at bounding box center [501, 186] width 728 height 327
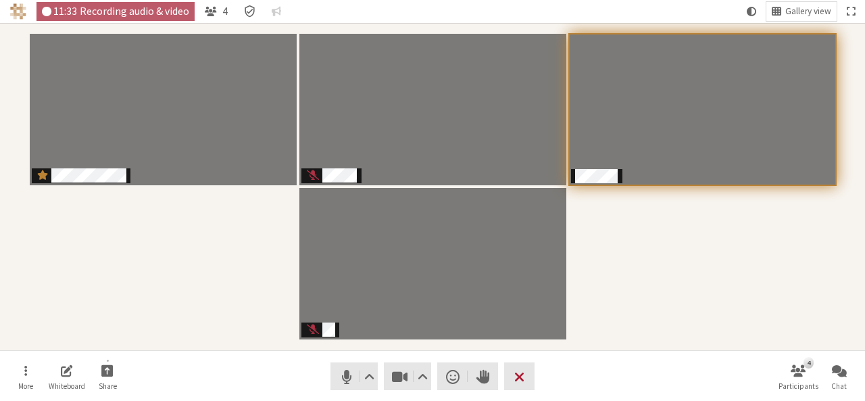
click at [516, 372] on span "Leave meeting" at bounding box center [519, 376] width 10 height 19
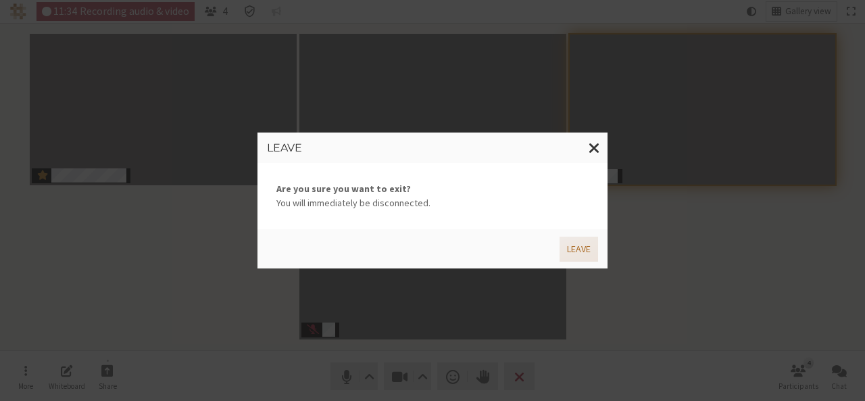
click at [582, 248] on button "Leave" at bounding box center [579, 249] width 39 height 25
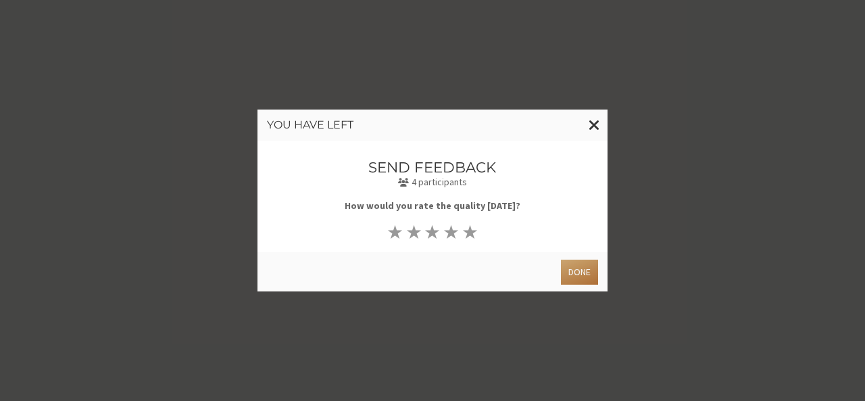
click at [568, 268] on button "Done" at bounding box center [579, 272] width 37 height 25
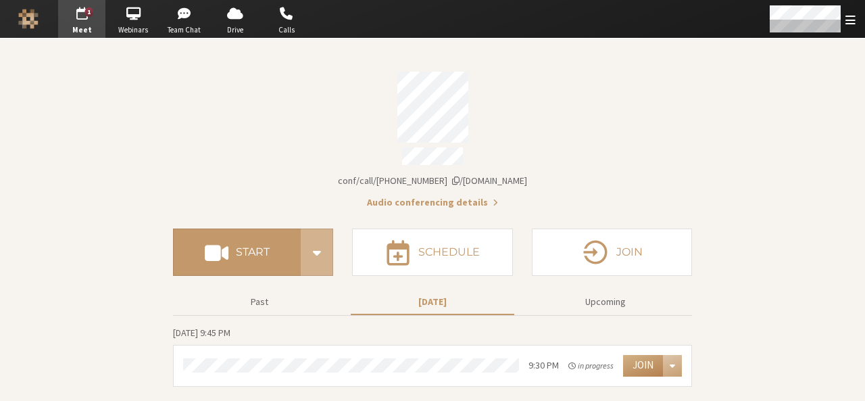
click at [314, 184] on section "Meeting link [DOMAIN_NAME]/conf/call/9168685 Audio conferencing details" at bounding box center [432, 135] width 519 height 147
